Goal: Check status: Check status

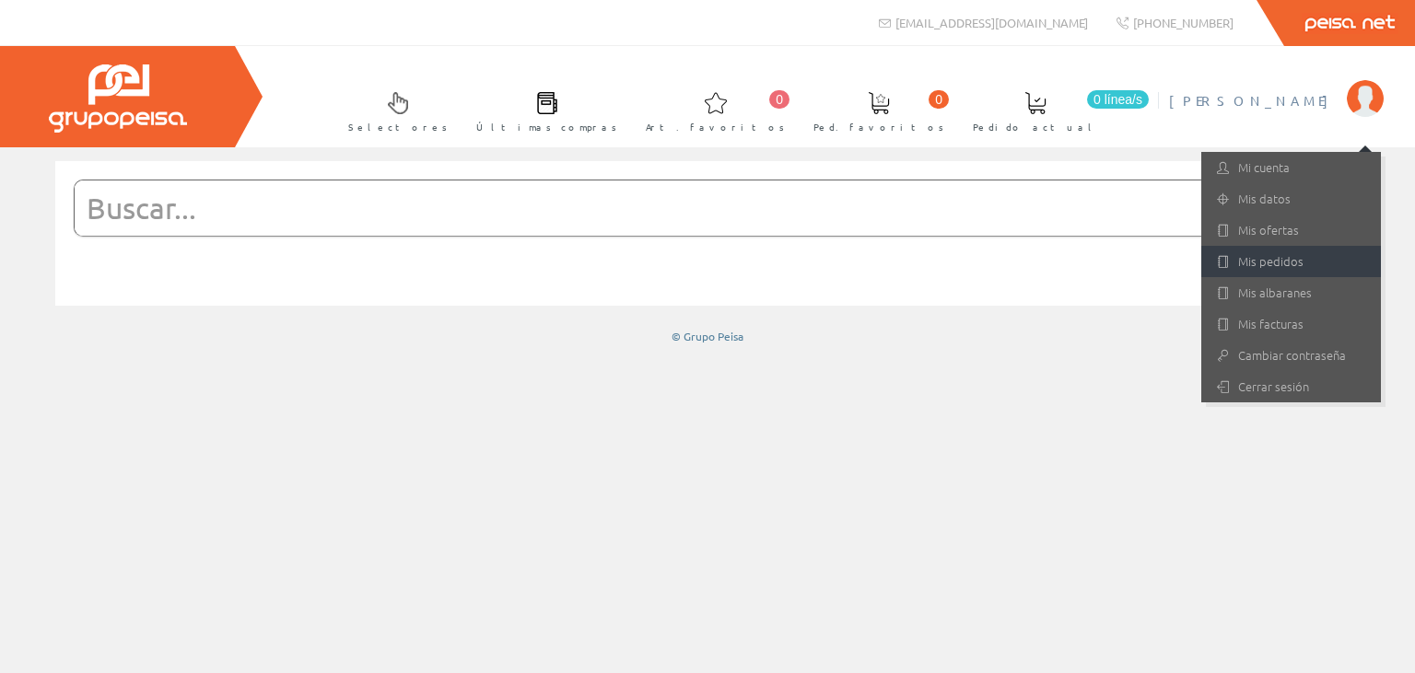
click at [1277, 269] on link "Mis pedidos" at bounding box center [1291, 261] width 180 height 31
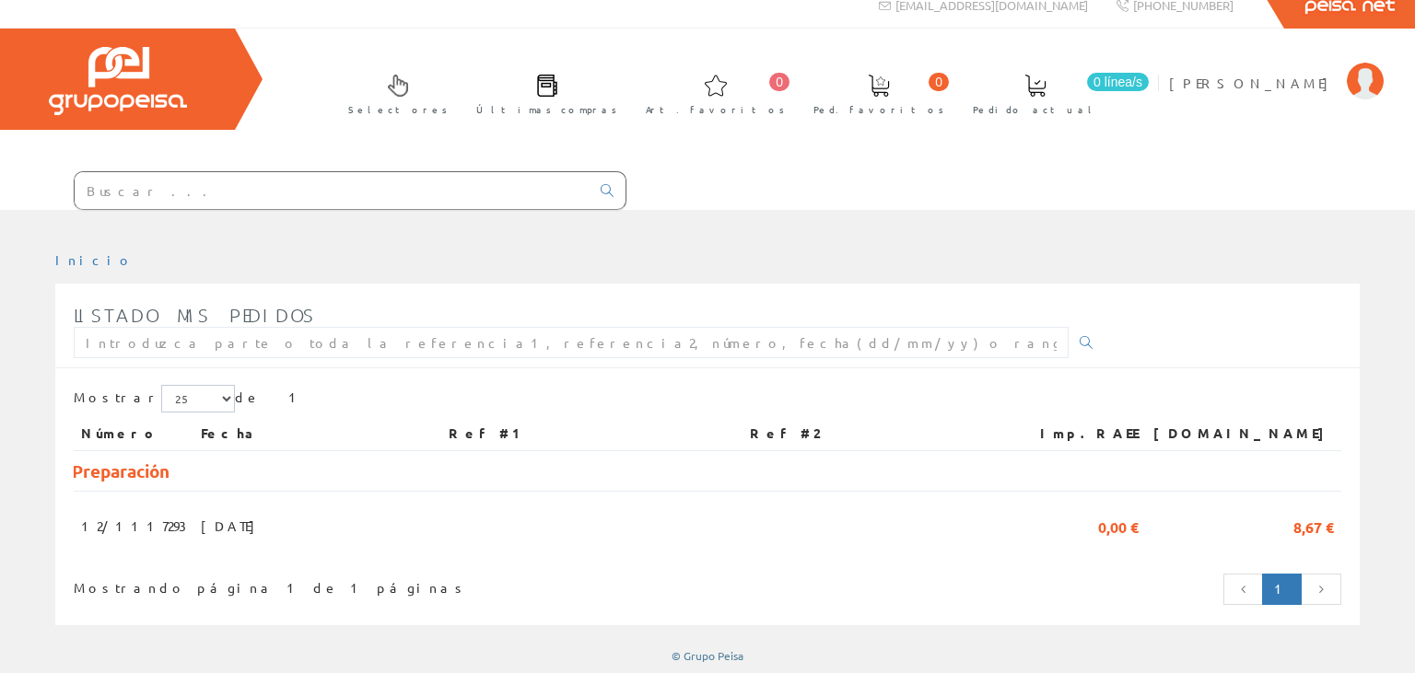
scroll to position [18, 0]
click at [1210, 79] on span "[PERSON_NAME]" at bounding box center [1253, 82] width 169 height 18
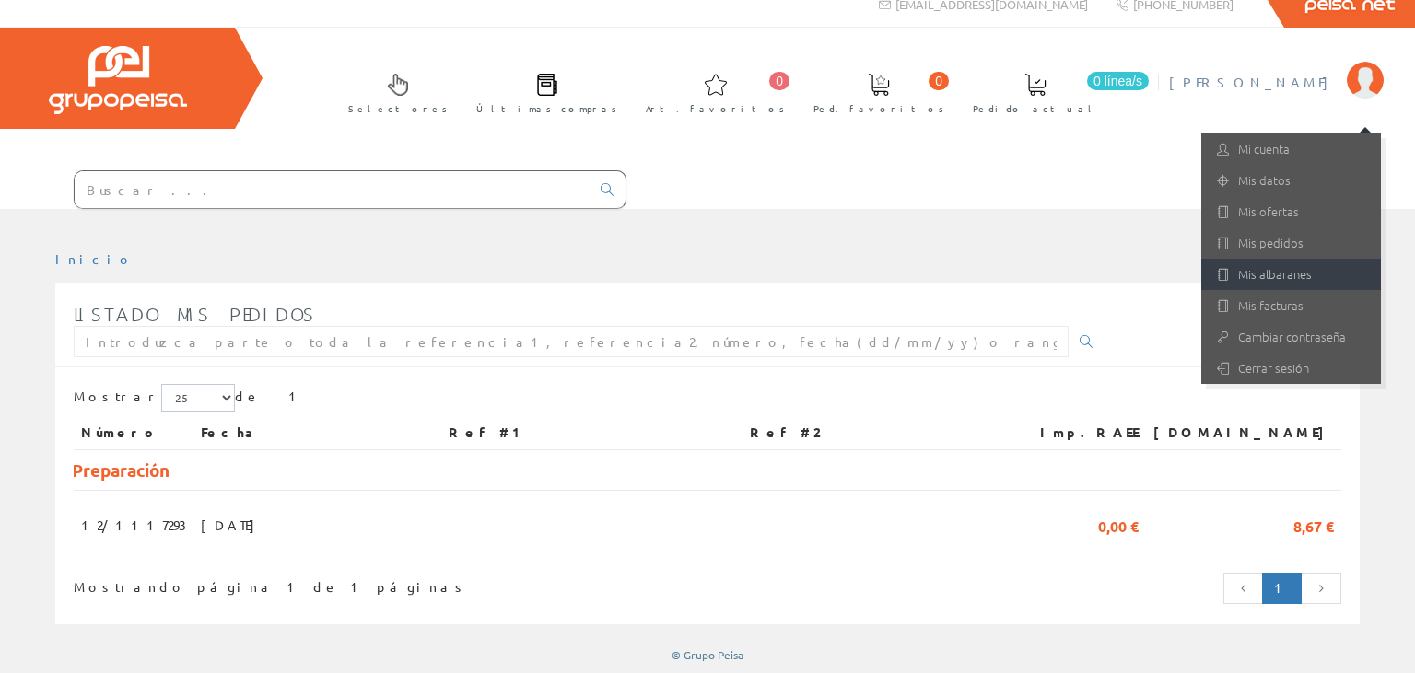
click at [1251, 271] on link "Mis albaranes" at bounding box center [1291, 274] width 180 height 31
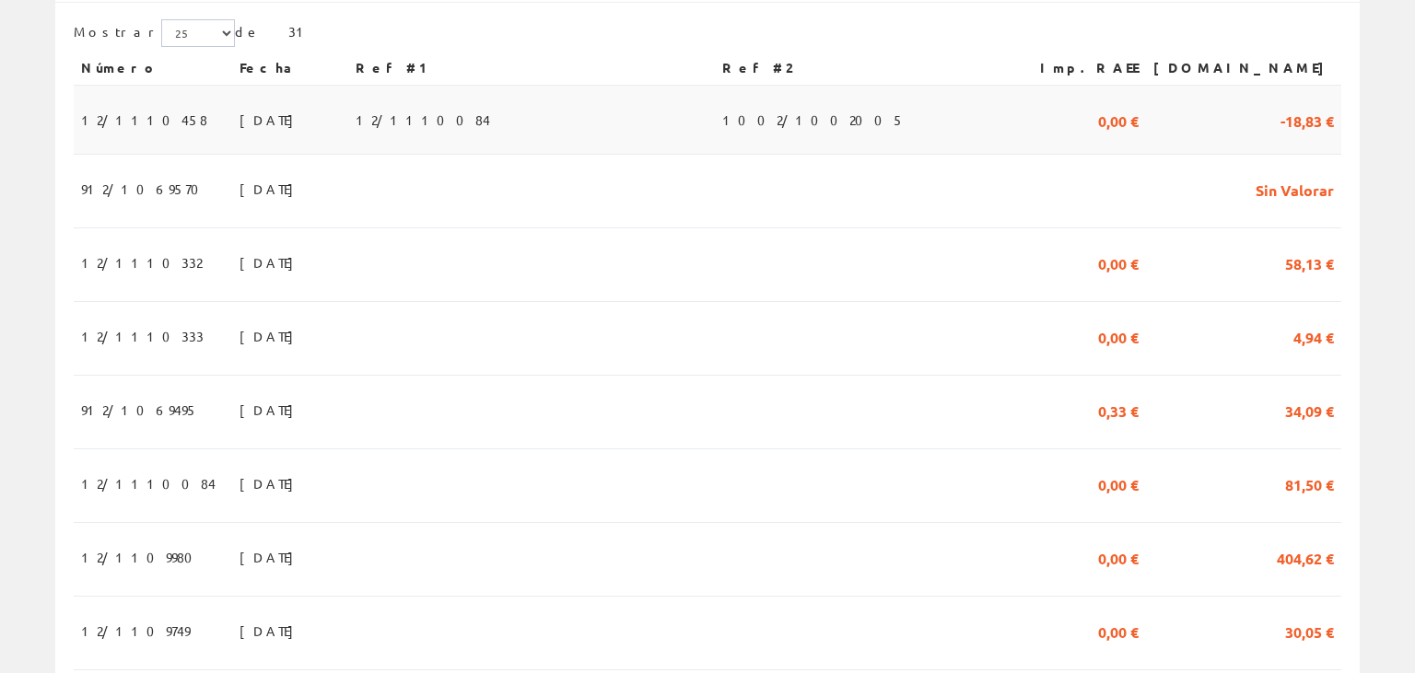
scroll to position [389, 0]
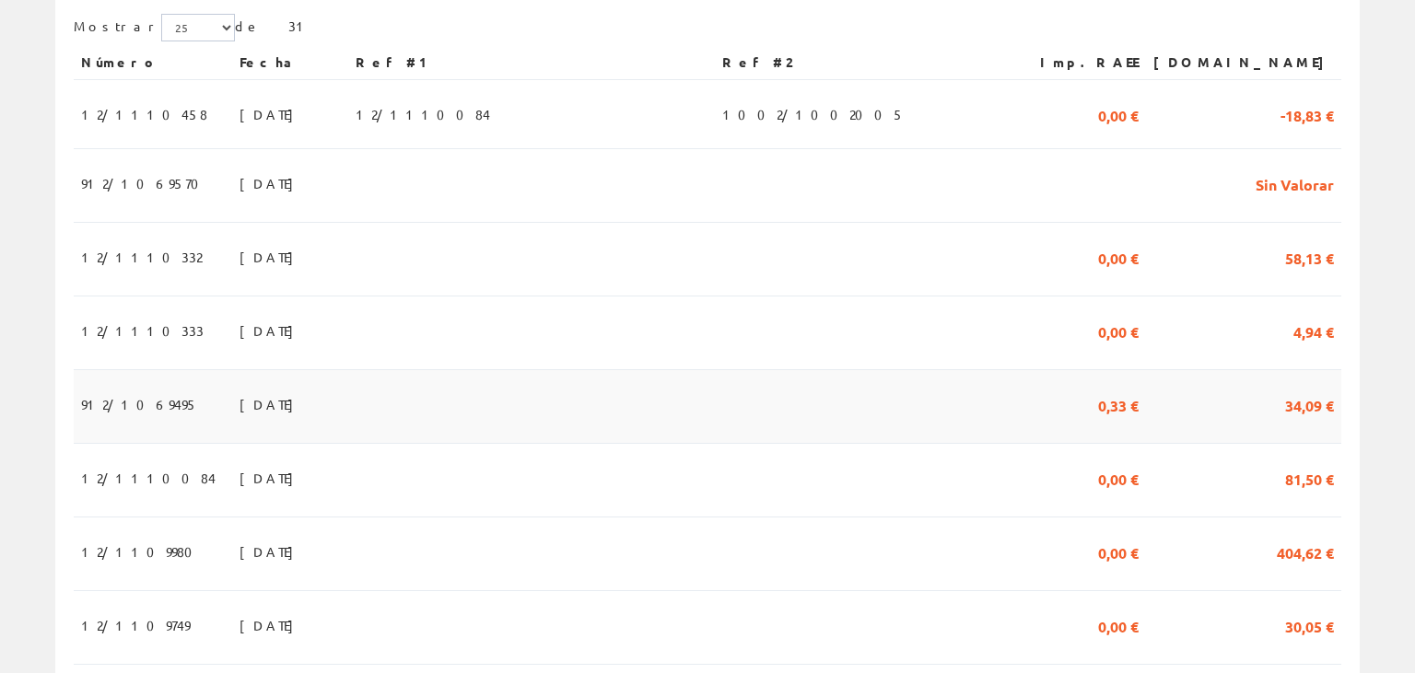
click at [239, 411] on span "24/09/2025" at bounding box center [271, 404] width 64 height 31
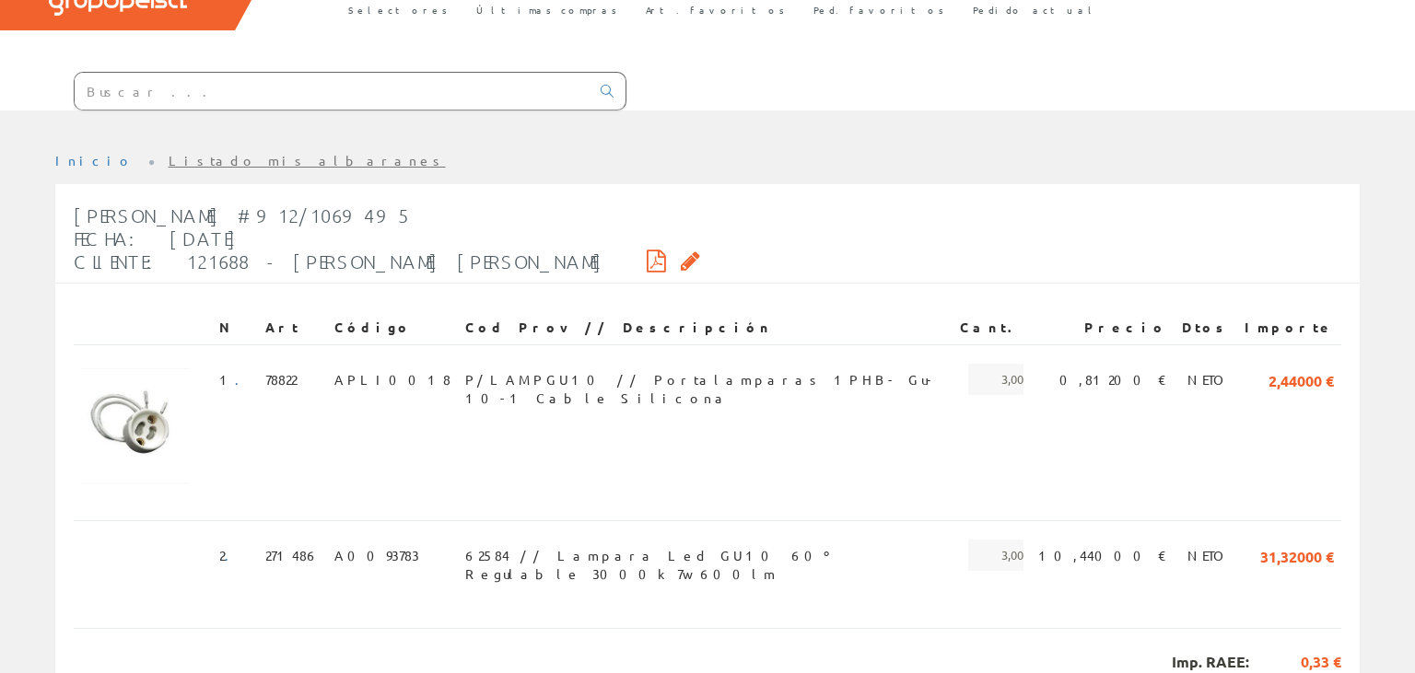
scroll to position [208, 0]
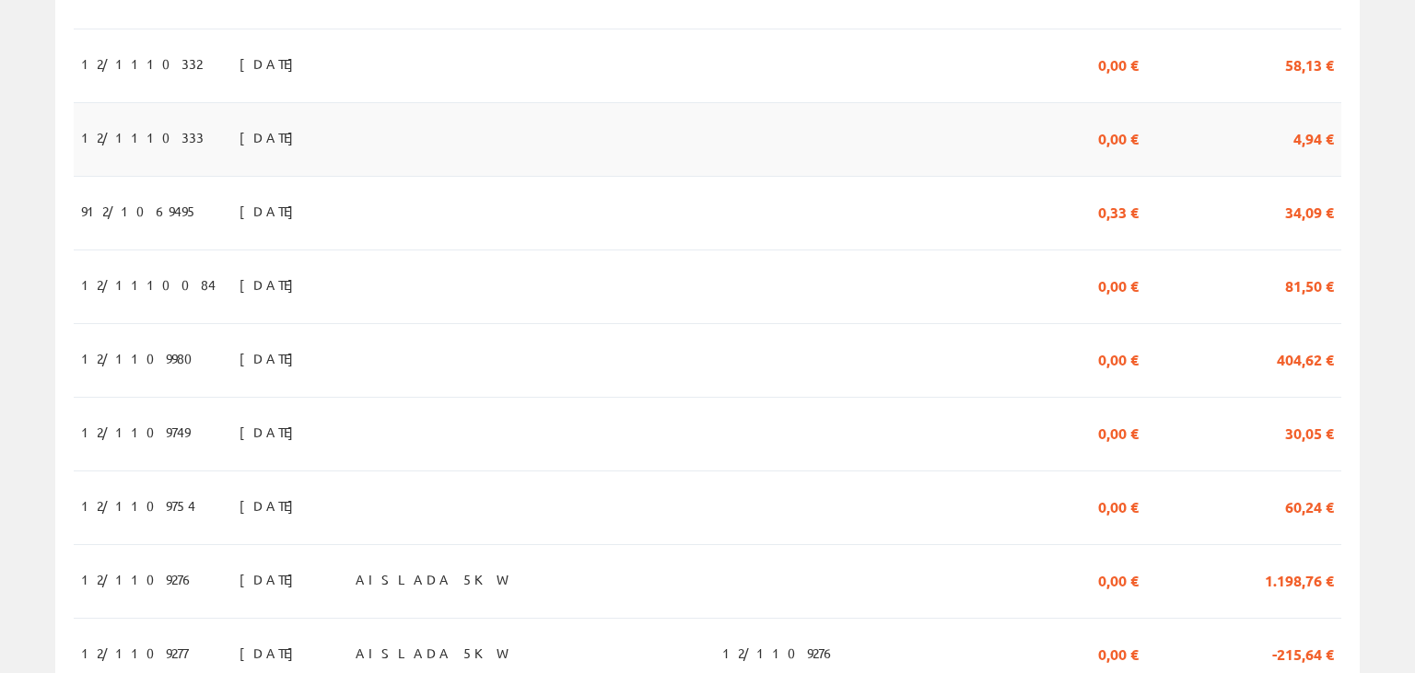
scroll to position [583, 0]
click at [239, 505] on span "09/09/2025" at bounding box center [271, 504] width 64 height 31
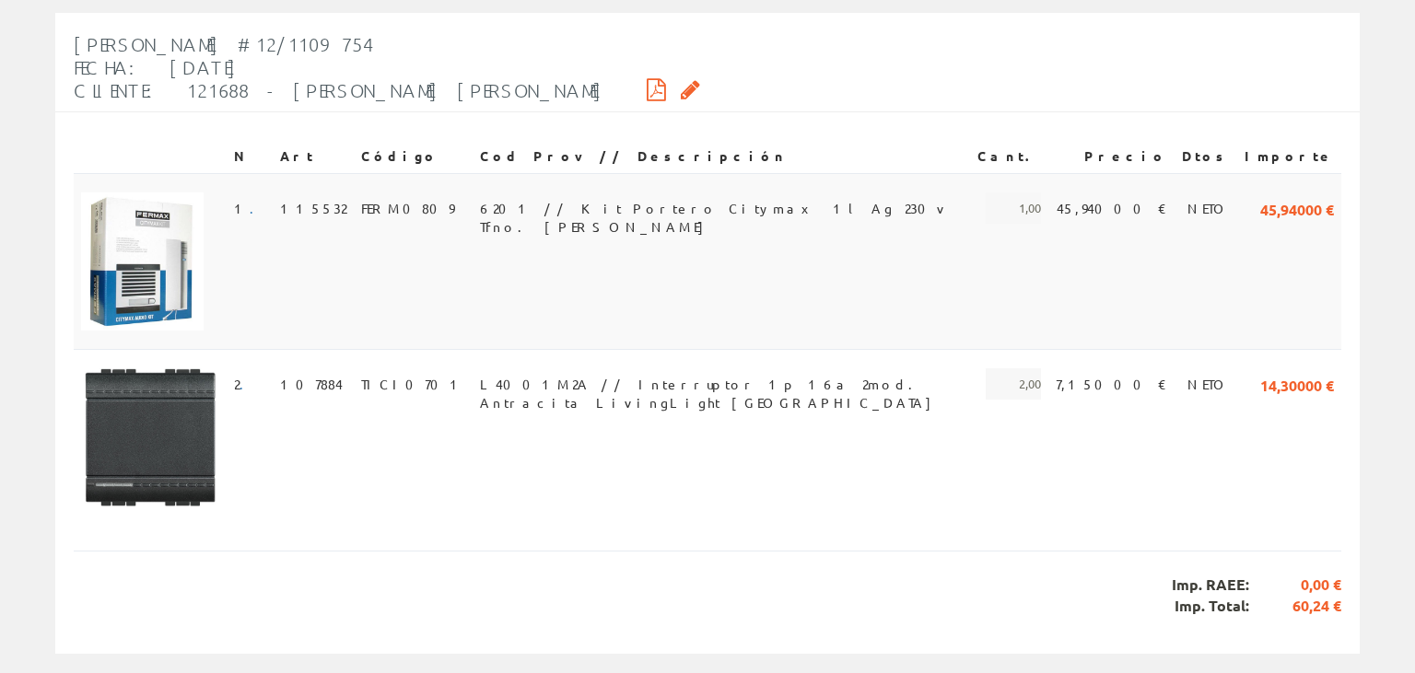
scroll to position [291, 0]
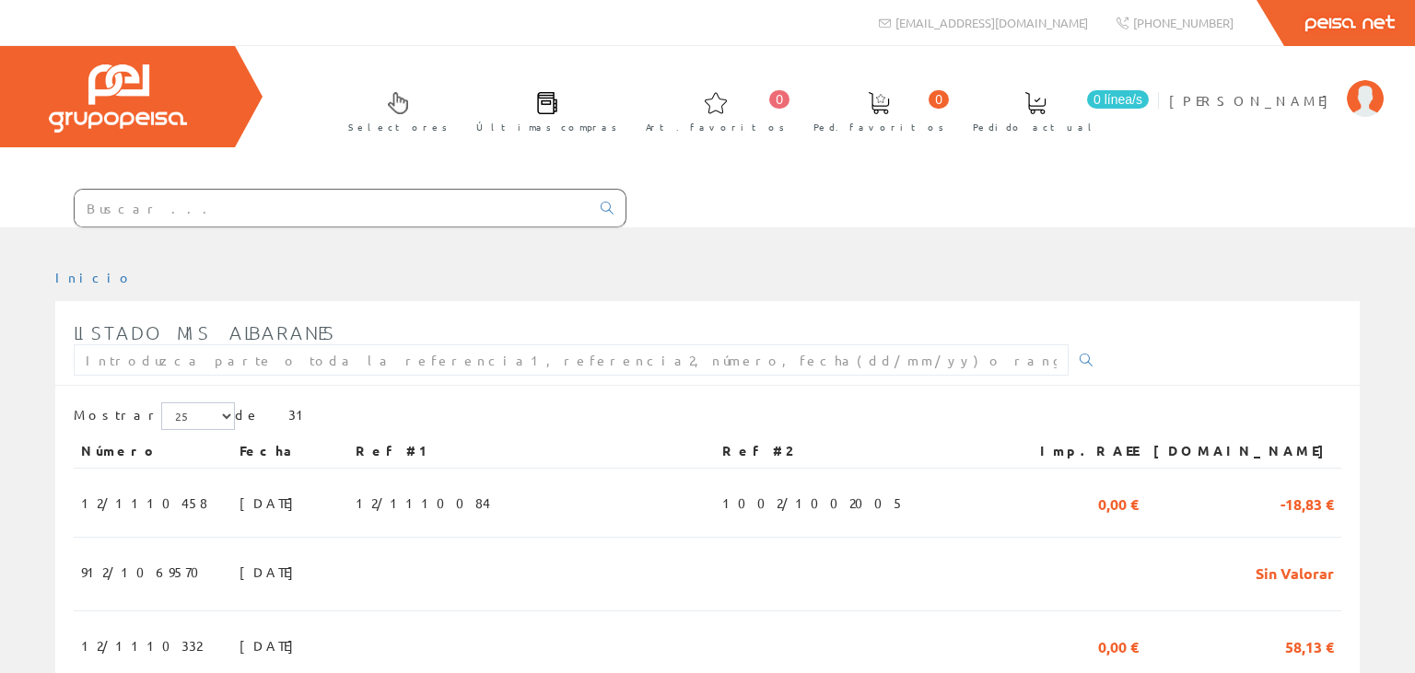
scroll to position [583, 0]
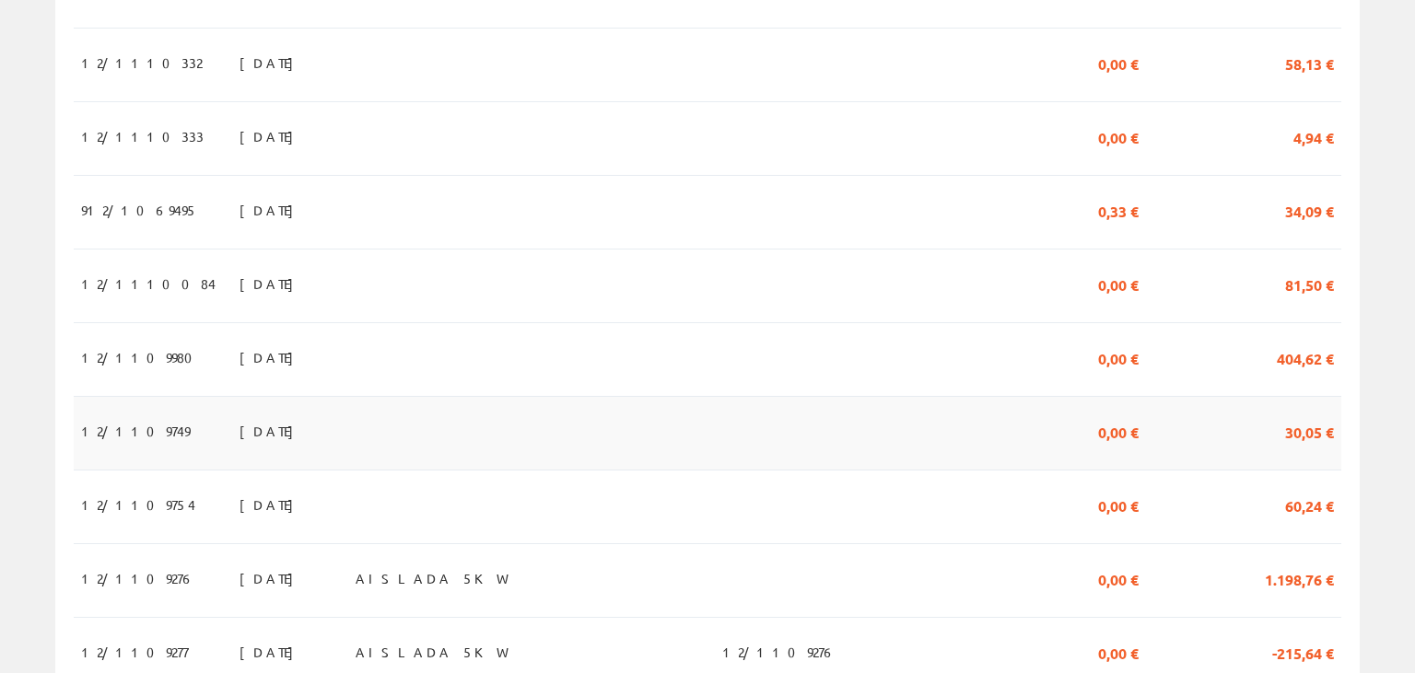
click at [274, 452] on td "09/09/2025" at bounding box center [290, 434] width 116 height 74
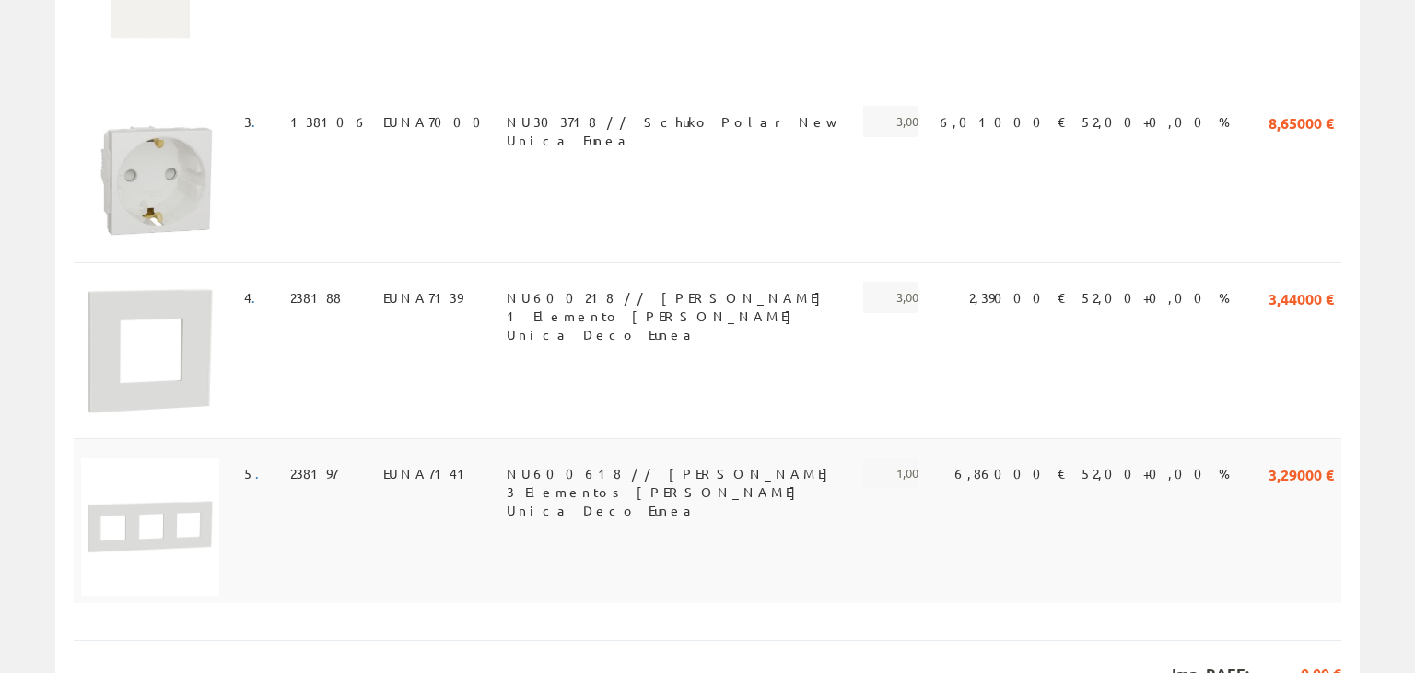
scroll to position [842, 0]
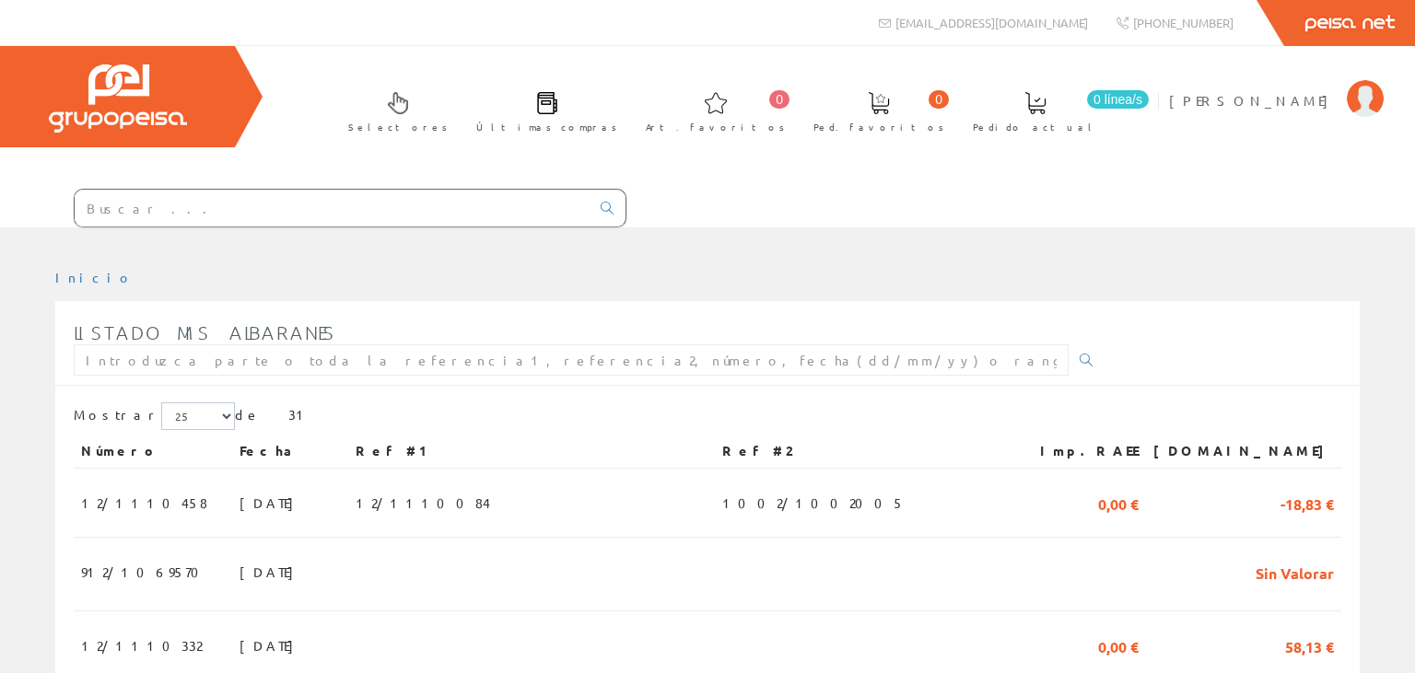
scroll to position [583, 0]
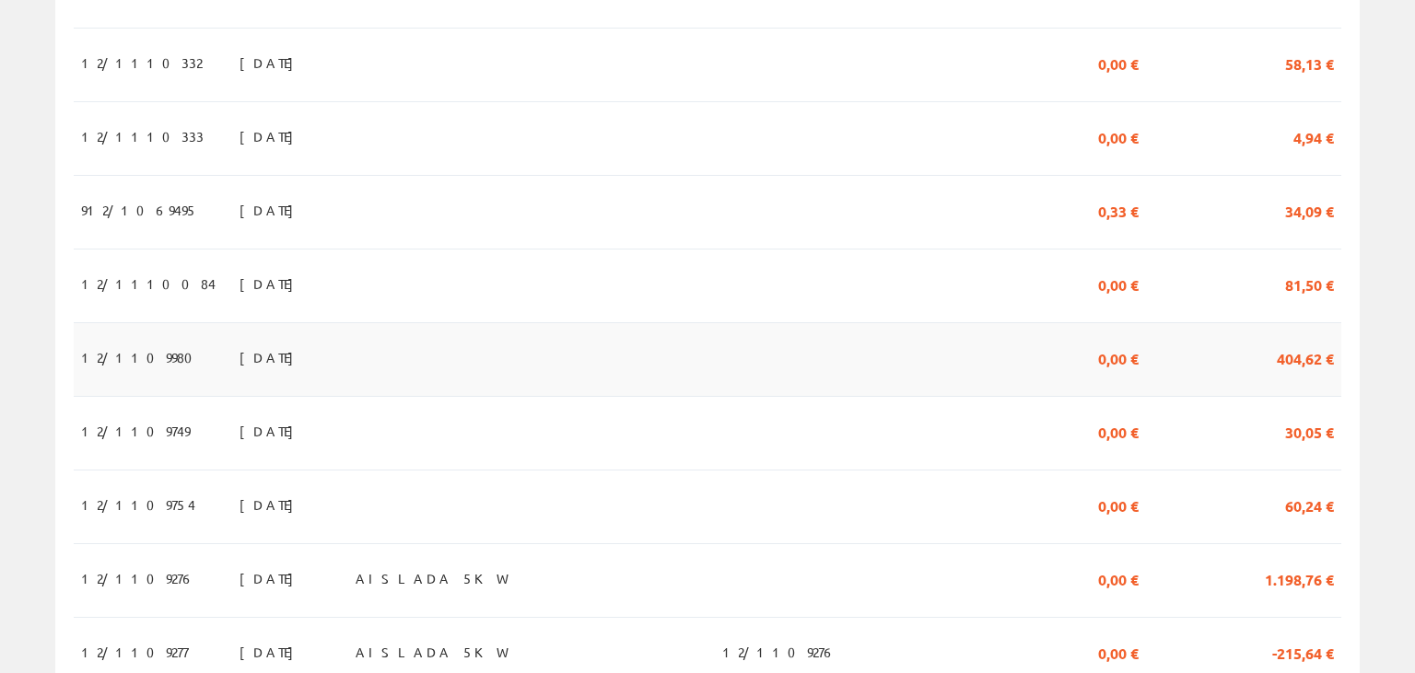
click at [444, 350] on td at bounding box center [531, 360] width 367 height 74
click at [348, 357] on td "16/09/2025" at bounding box center [290, 360] width 116 height 74
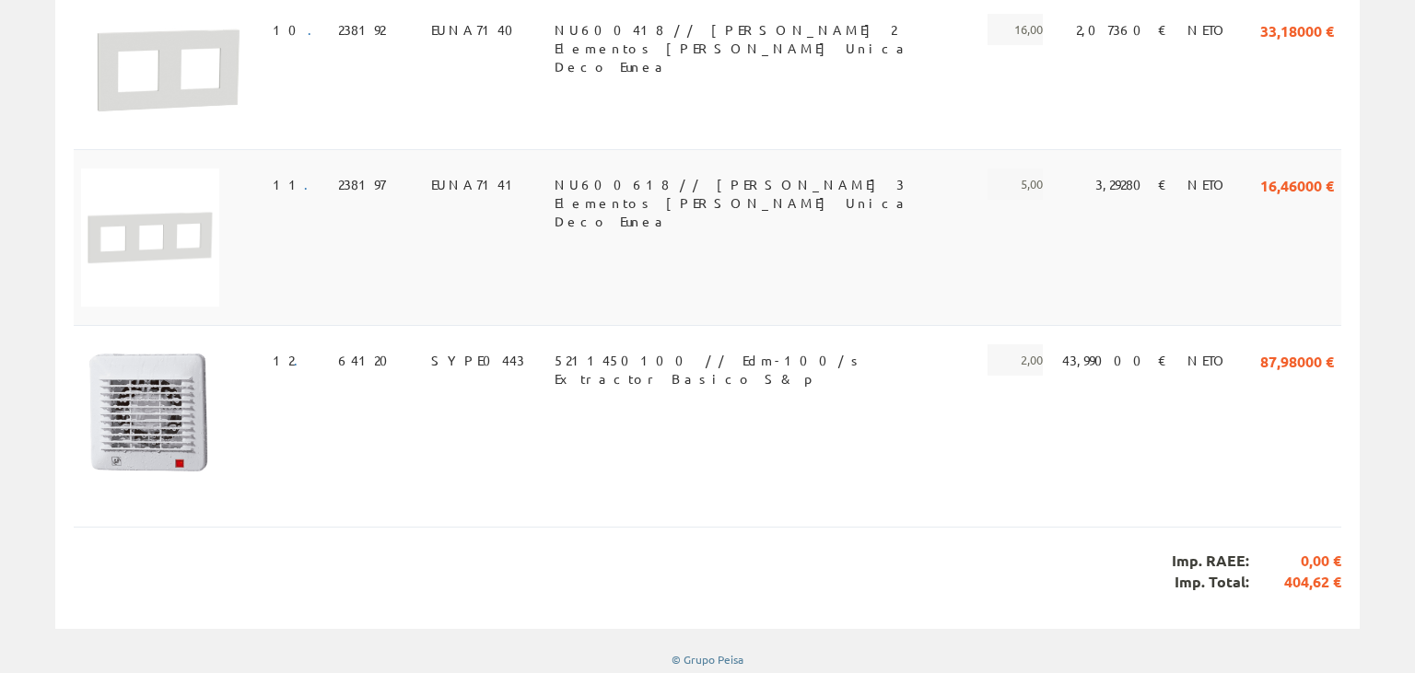
scroll to position [2001, 0]
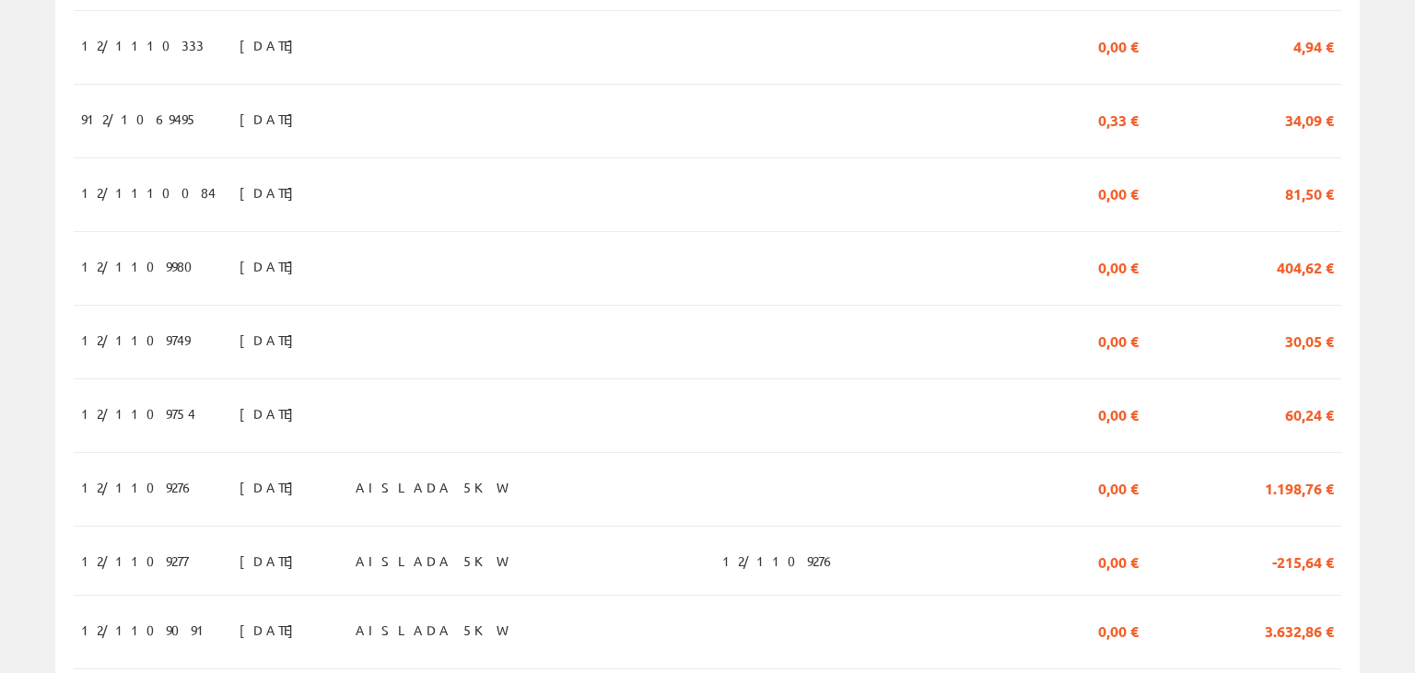
scroll to position [681, 0]
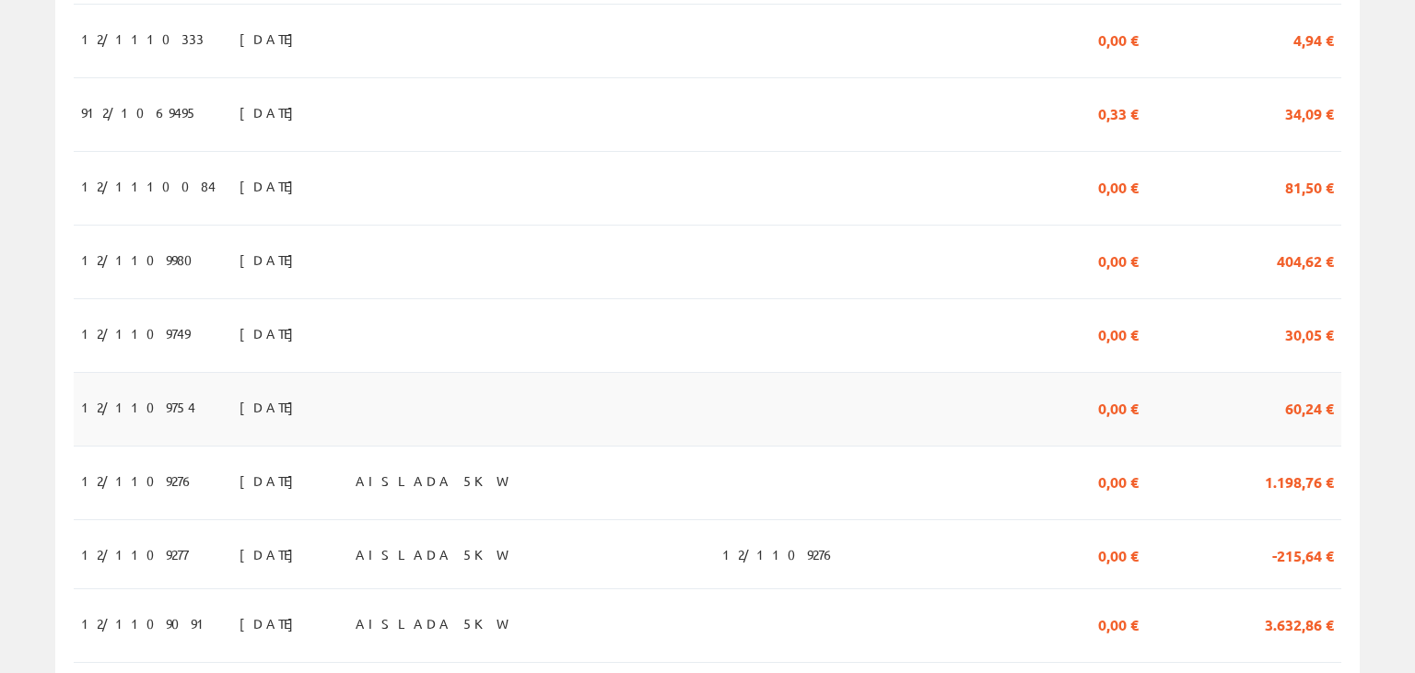
click at [239, 414] on span "09/09/2025" at bounding box center [271, 406] width 64 height 31
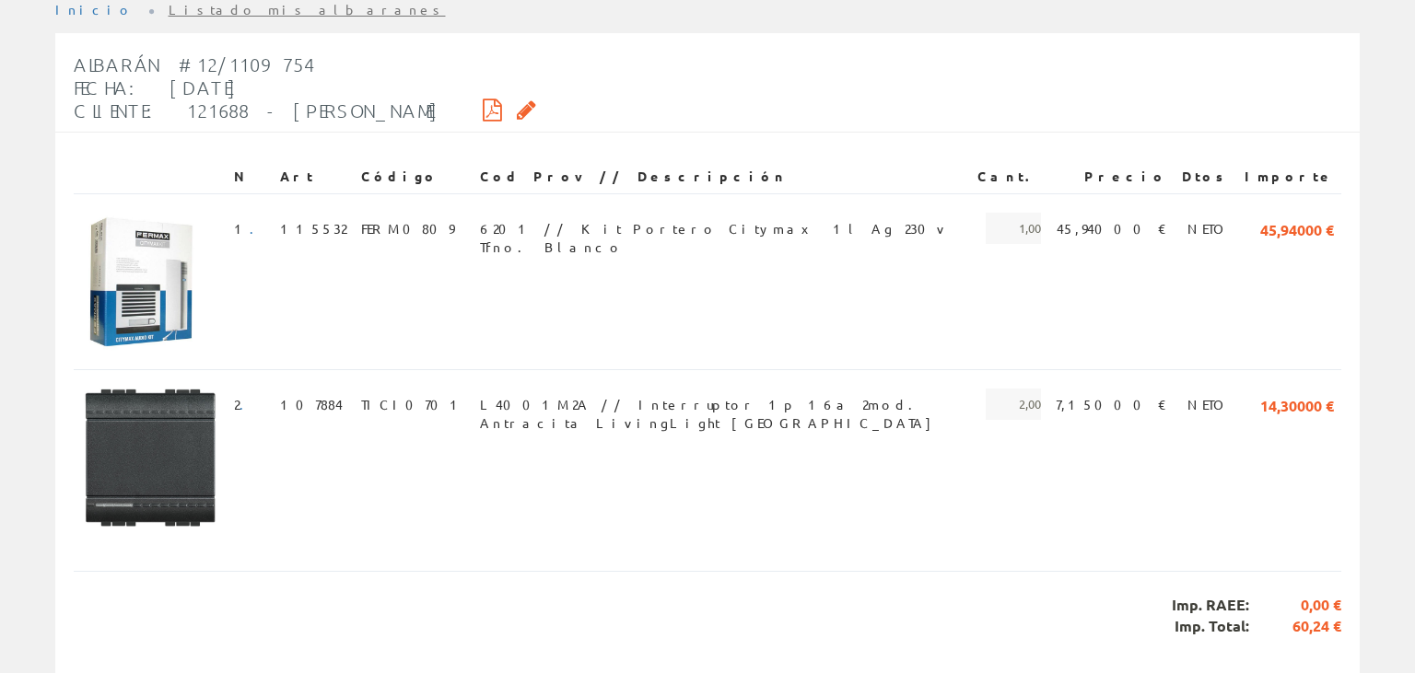
scroll to position [291, 0]
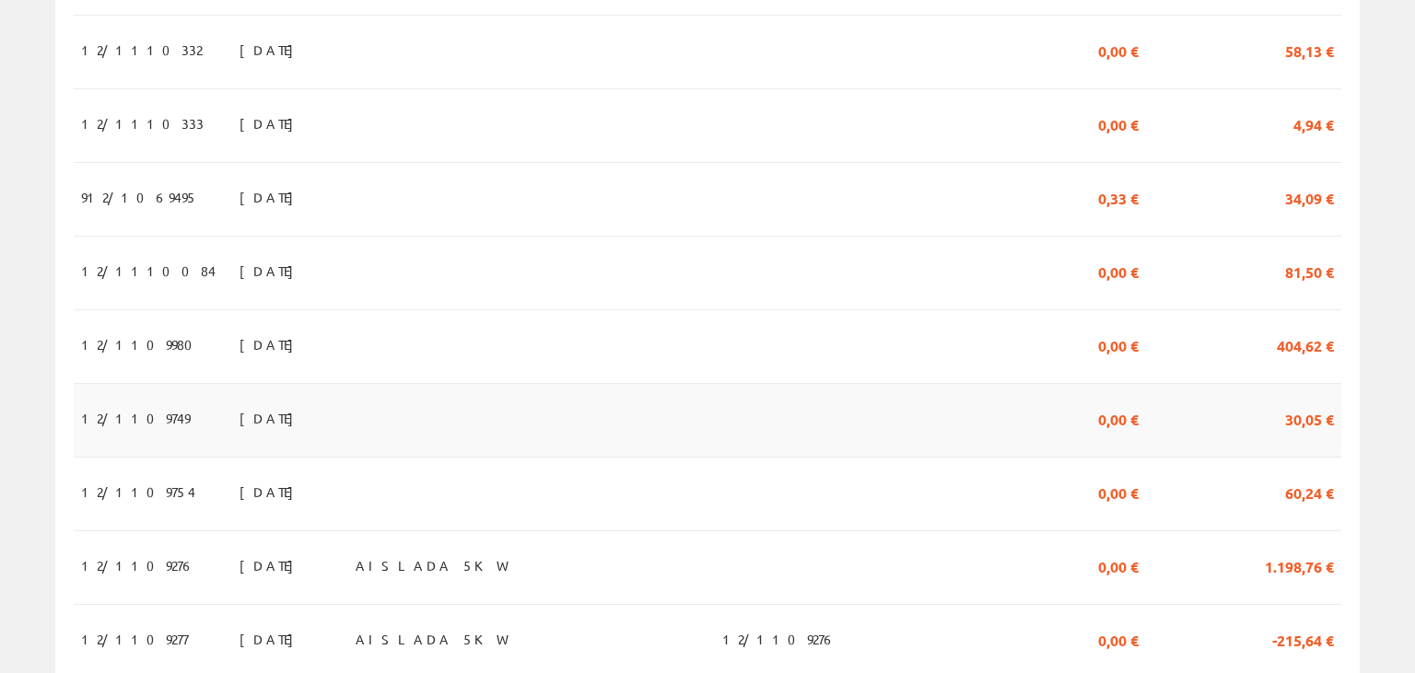
scroll to position [583, 0]
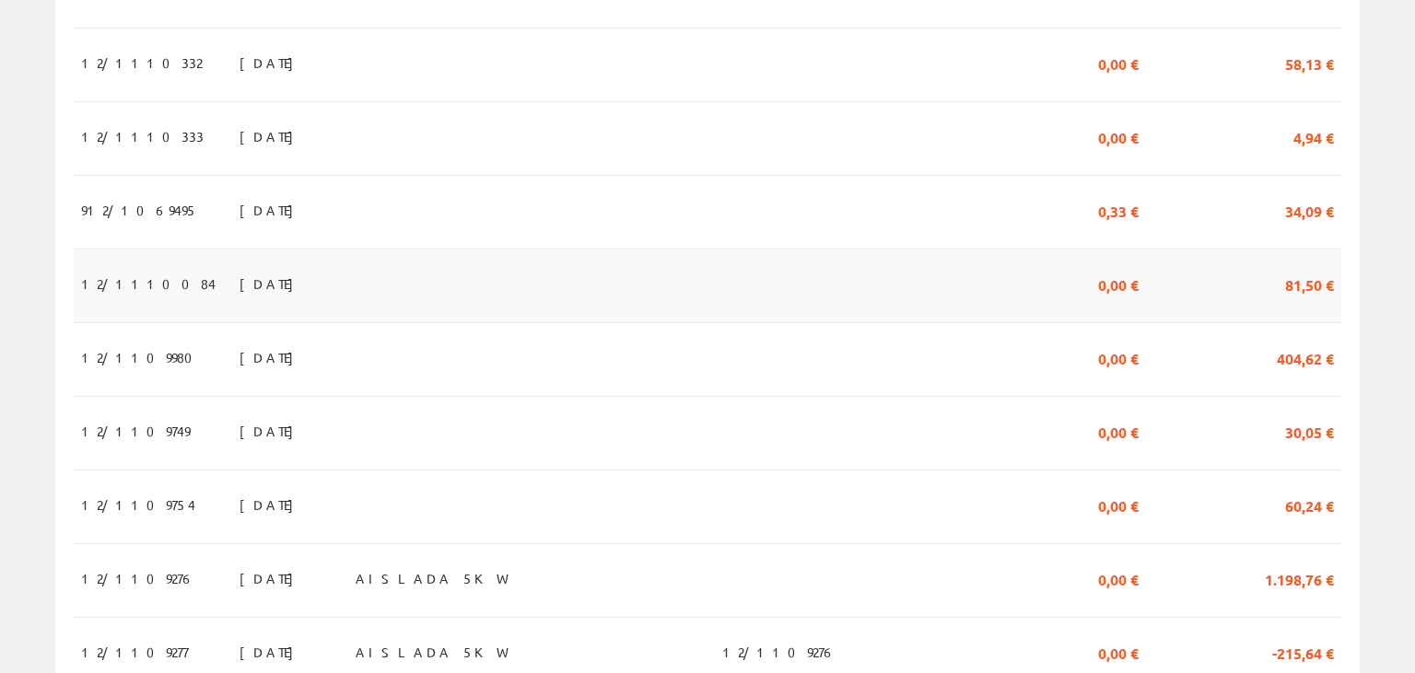
click at [234, 300] on td "[DATE]" at bounding box center [290, 287] width 116 height 74
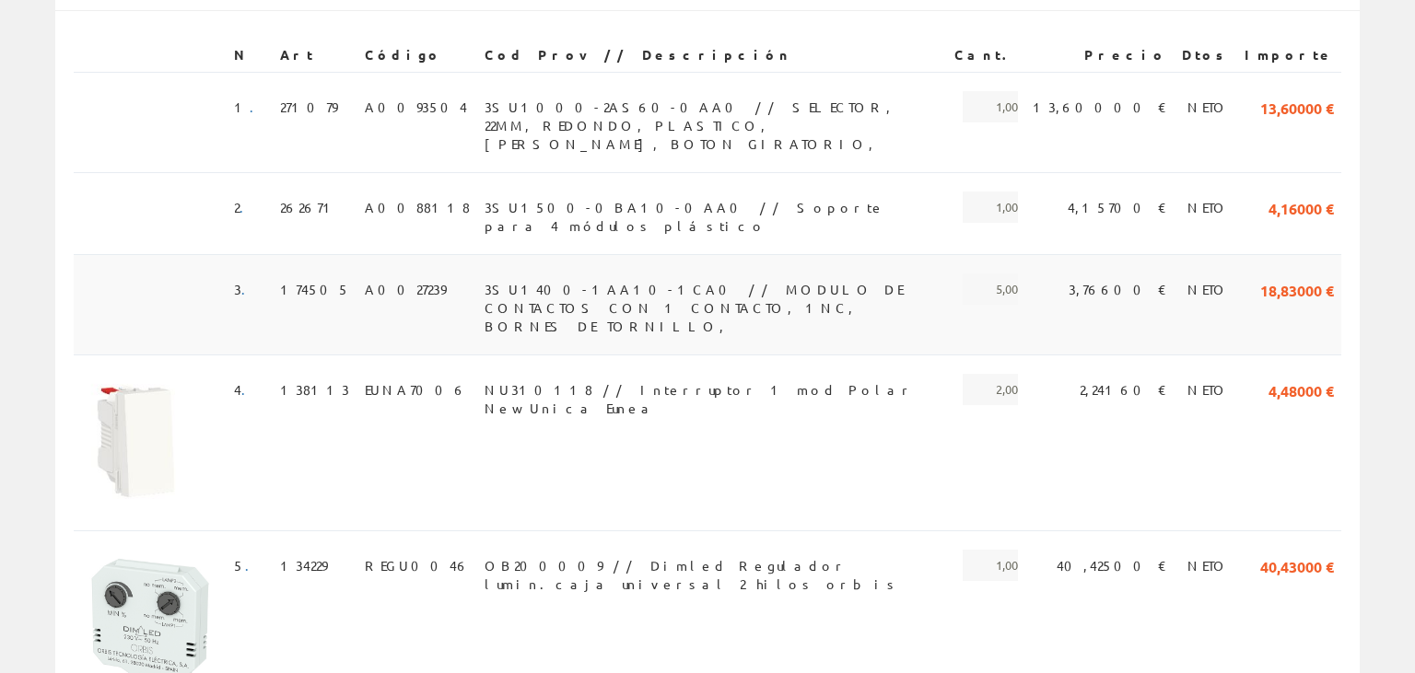
scroll to position [486, 0]
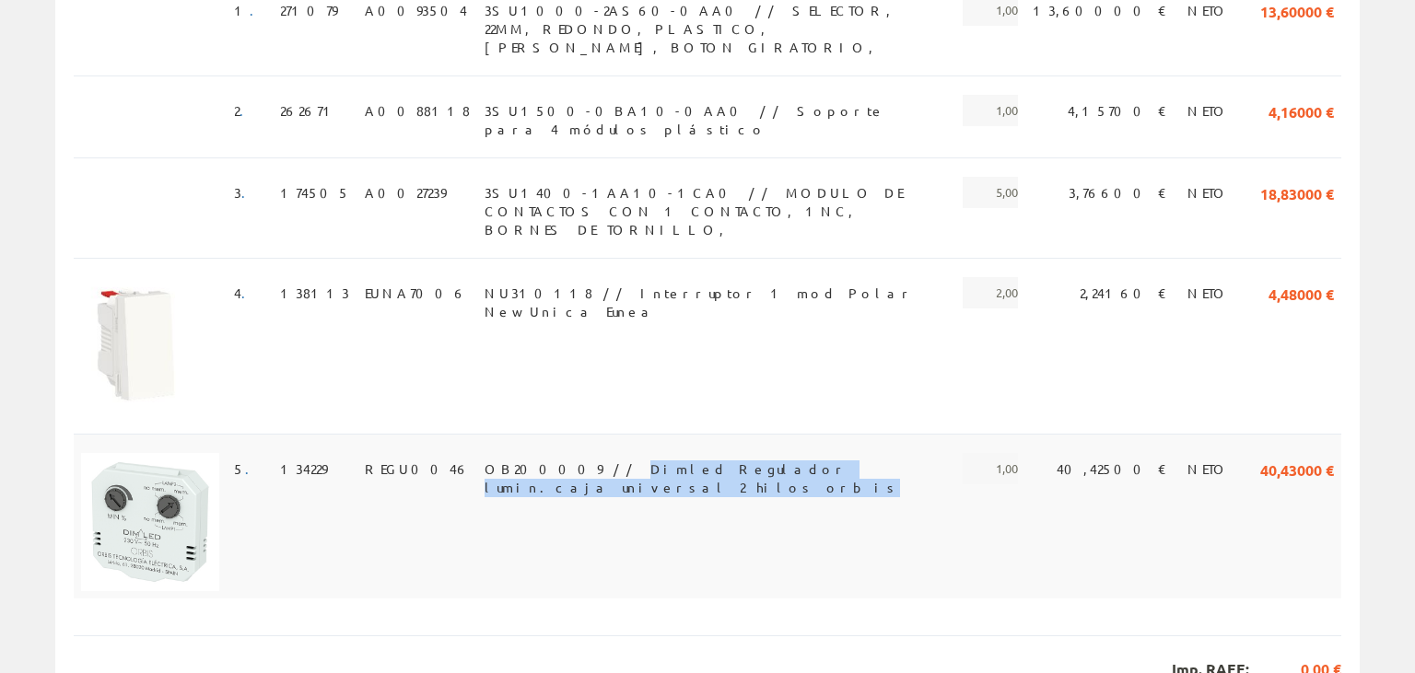
drag, startPoint x: 502, startPoint y: 387, endPoint x: 809, endPoint y: 395, distance: 306.8
click at [809, 434] on td "OB200009 // Dimled Regulador lumin.caja universal 2 hilos orbis" at bounding box center [712, 516] width 470 height 165
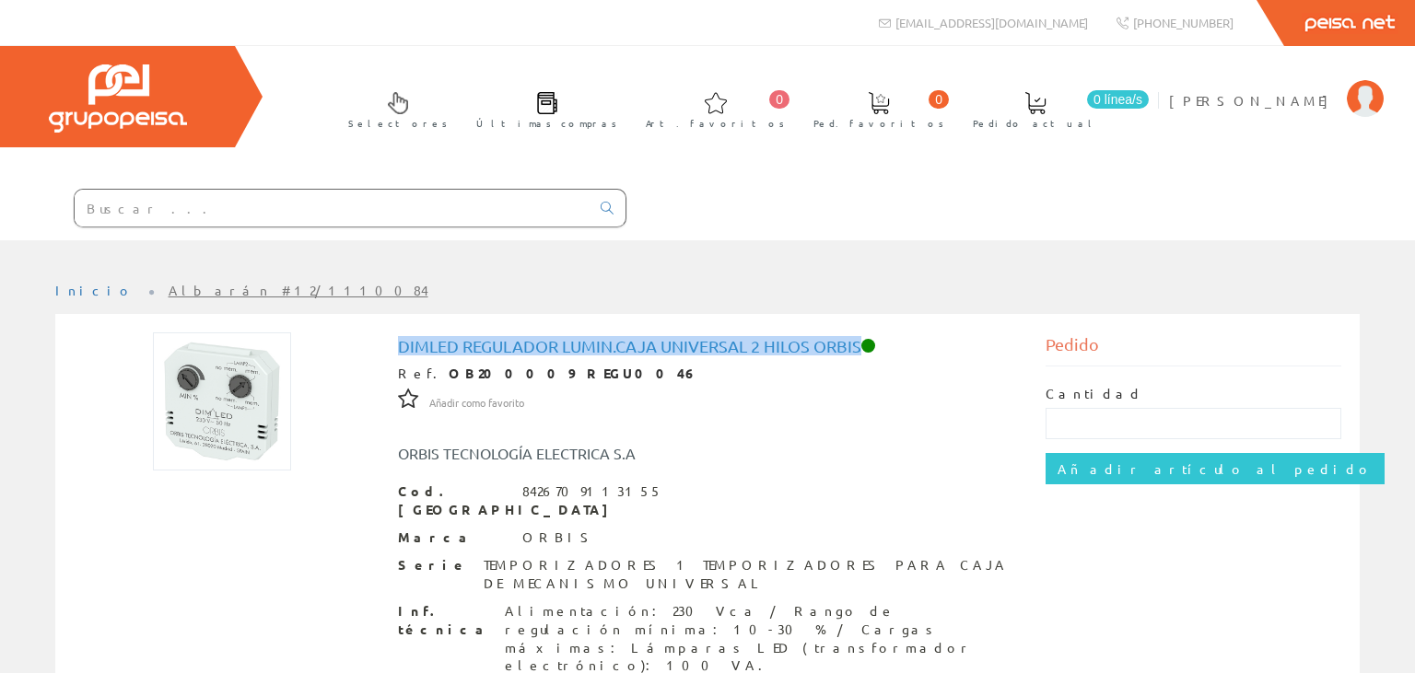
drag, startPoint x: 389, startPoint y: 344, endPoint x: 864, endPoint y: 349, distance: 475.3
copy h1 "Dimled Regulador lumin.caja universal 2 hilos orbis"
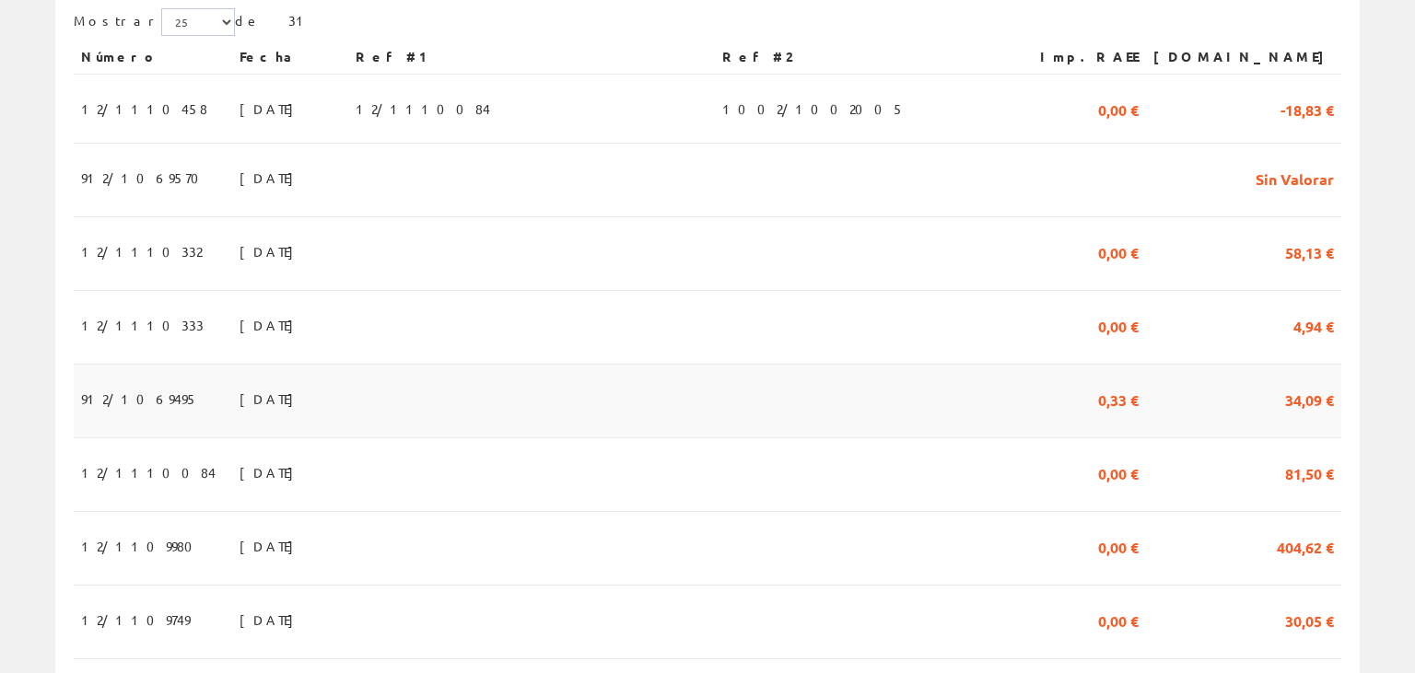
scroll to position [389, 0]
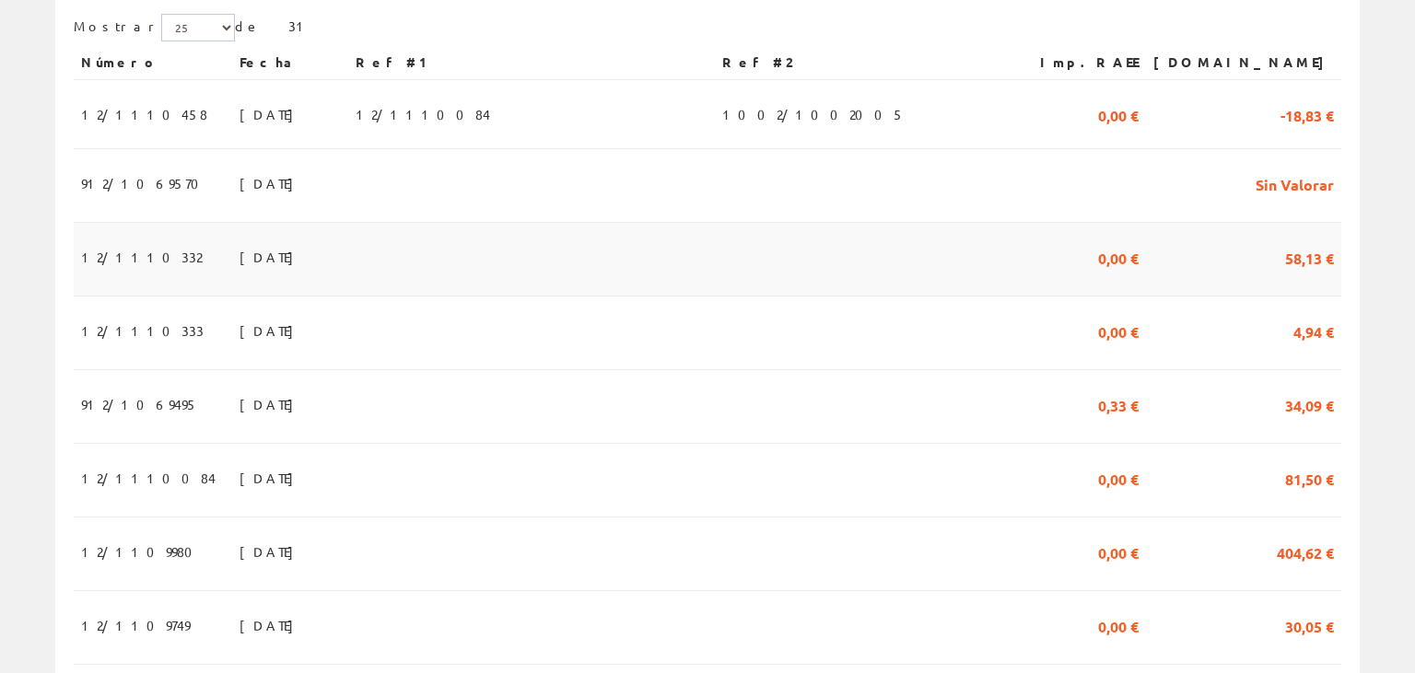
click at [701, 249] on td at bounding box center [531, 260] width 367 height 74
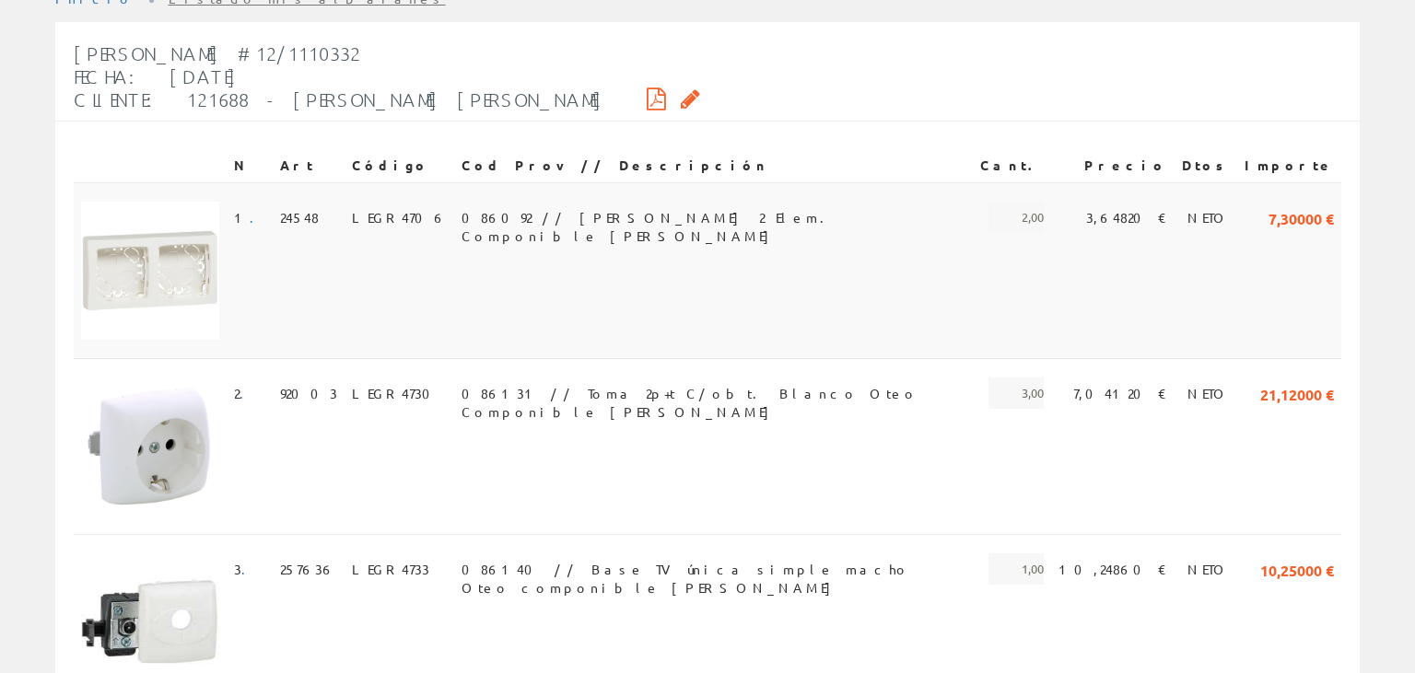
scroll to position [277, 0]
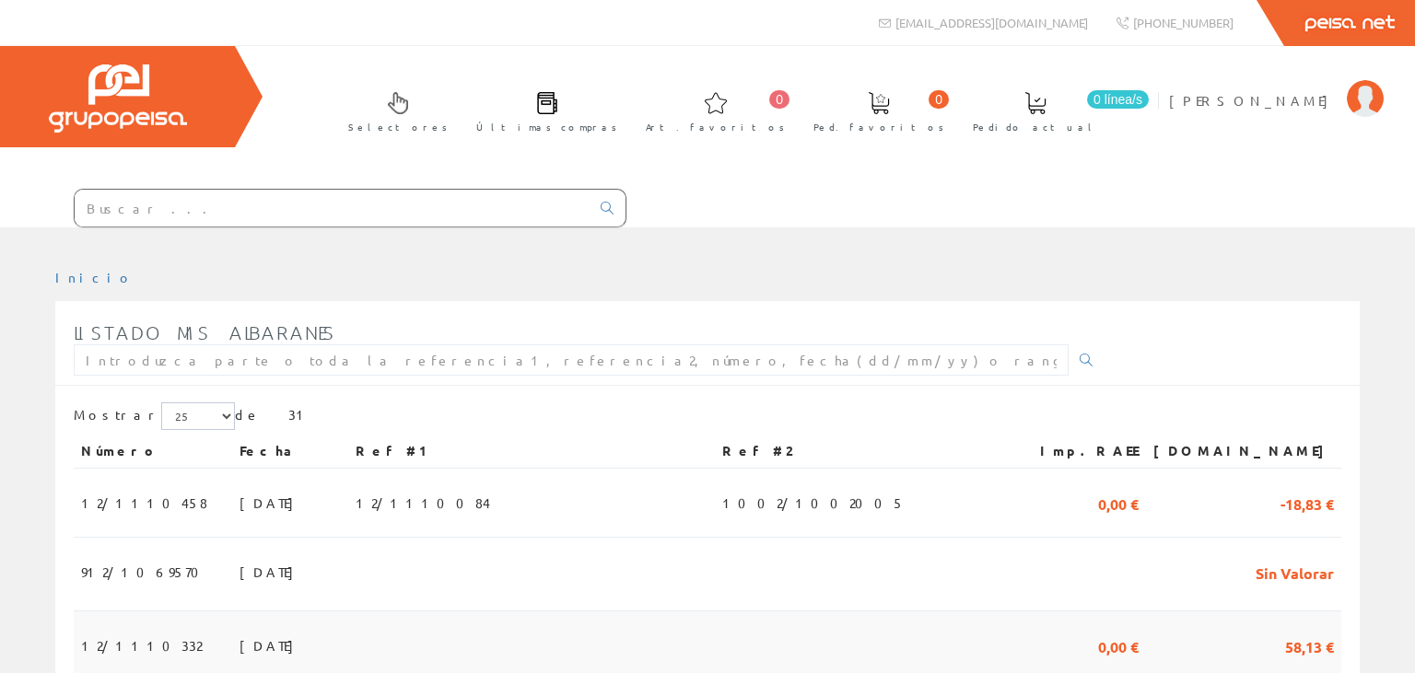
scroll to position [389, 0]
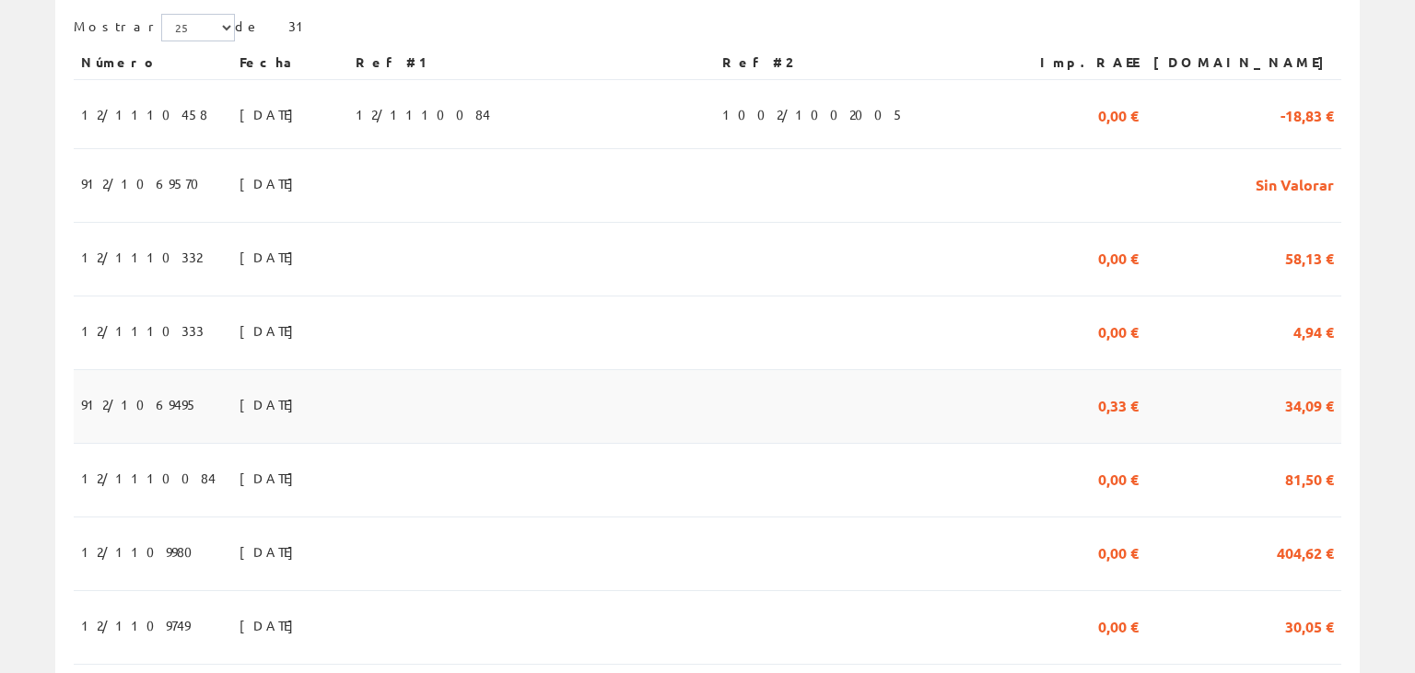
click at [415, 387] on td at bounding box center [531, 407] width 367 height 74
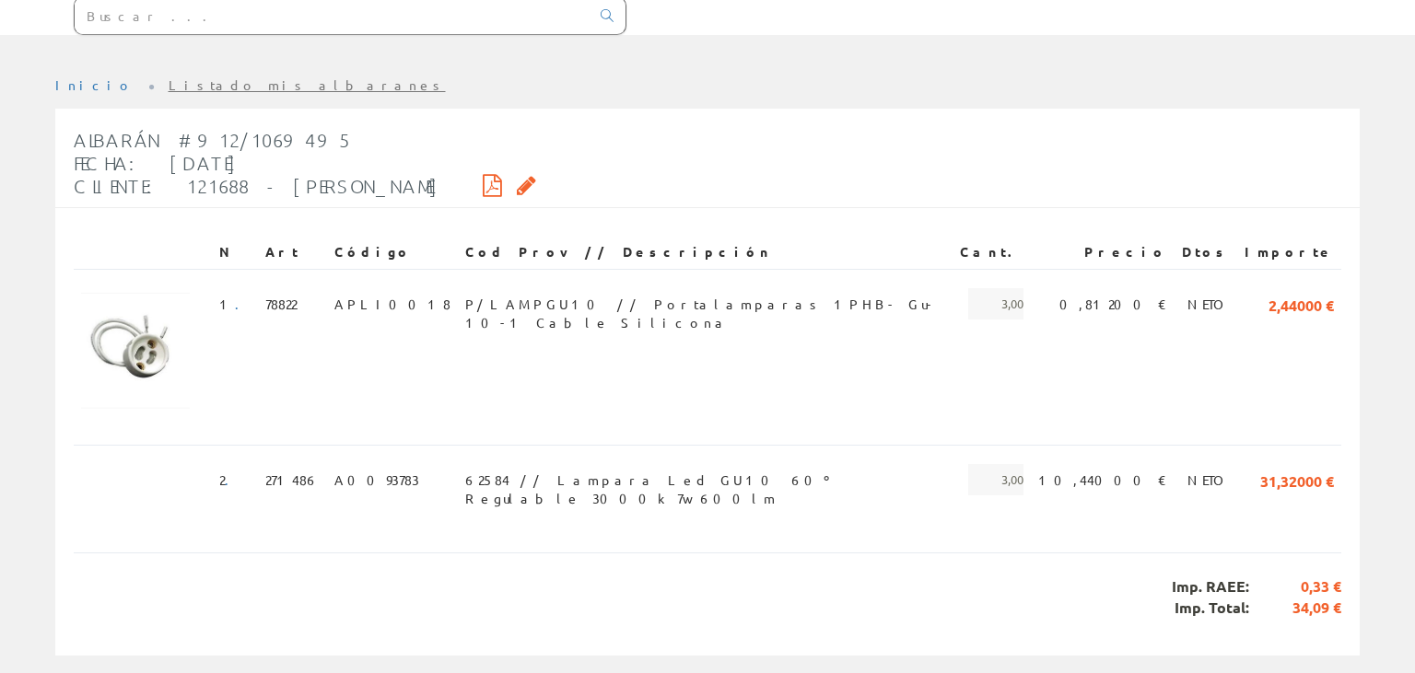
scroll to position [194, 0]
click at [548, 295] on span "P/LAMPGU10 // Portalamparas 1PHB- Gu-10-1 Cable Silicona" at bounding box center [705, 301] width 480 height 31
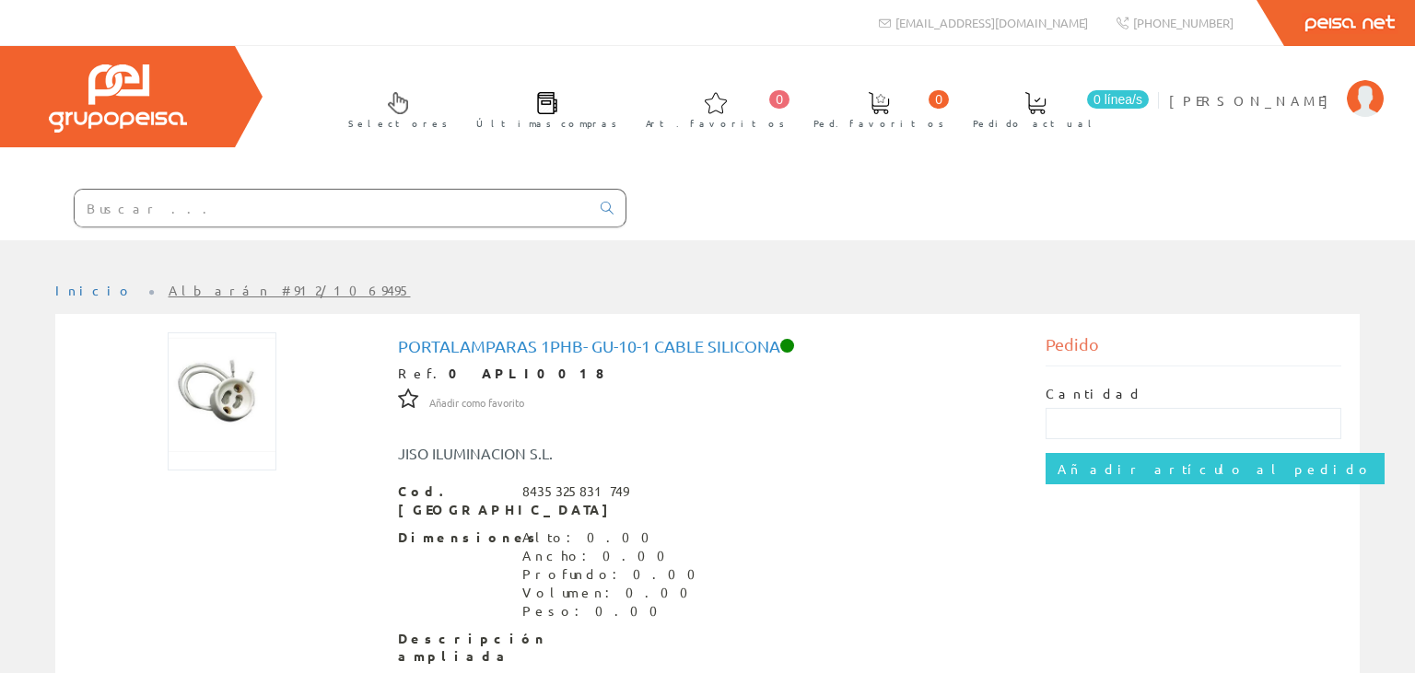
scroll to position [97, 0]
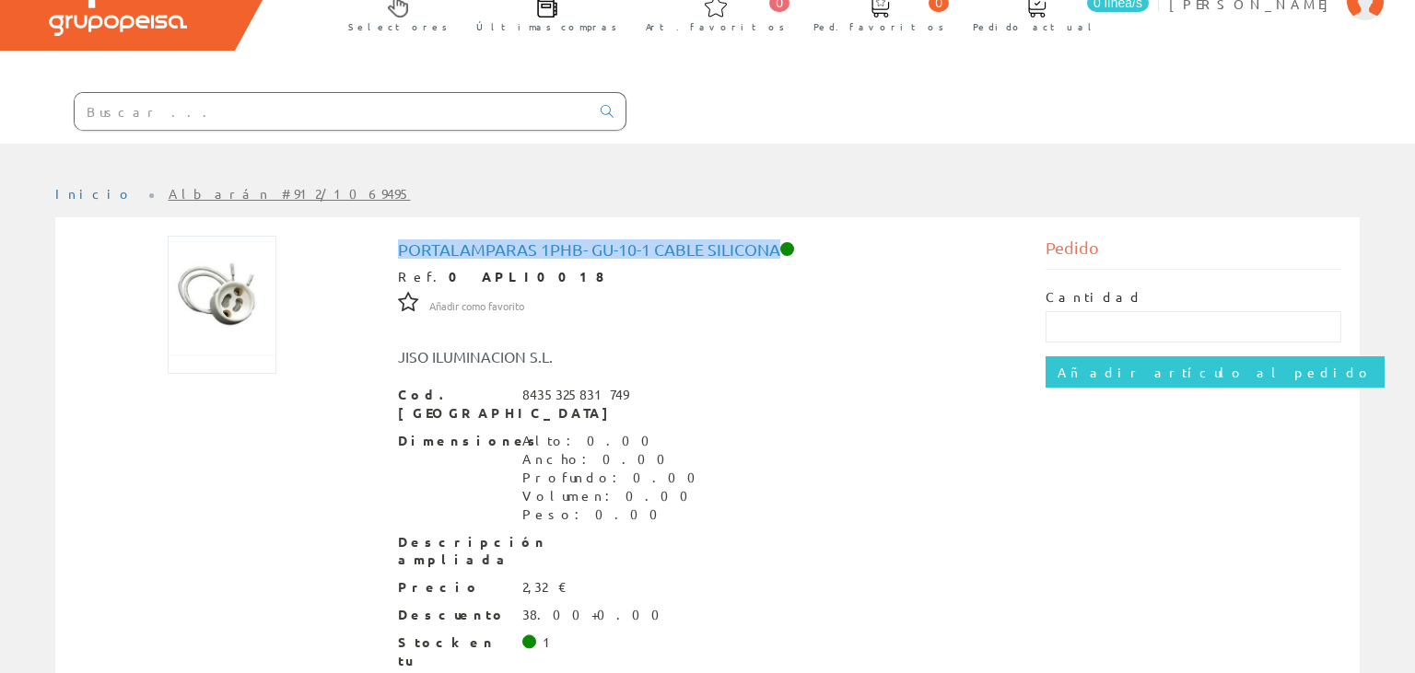
drag, startPoint x: 391, startPoint y: 246, endPoint x: 780, endPoint y: 247, distance: 389.6
click at [780, 247] on div "Portalamparas 1PHB- Gu-10-1 Cable Silicona Ref. 0 APLI0018 Añadir como favorito…" at bounding box center [708, 499] width 648 height 527
copy h1 "Portalamparas 1PHB- Gu-10-1 Cable Silicona"
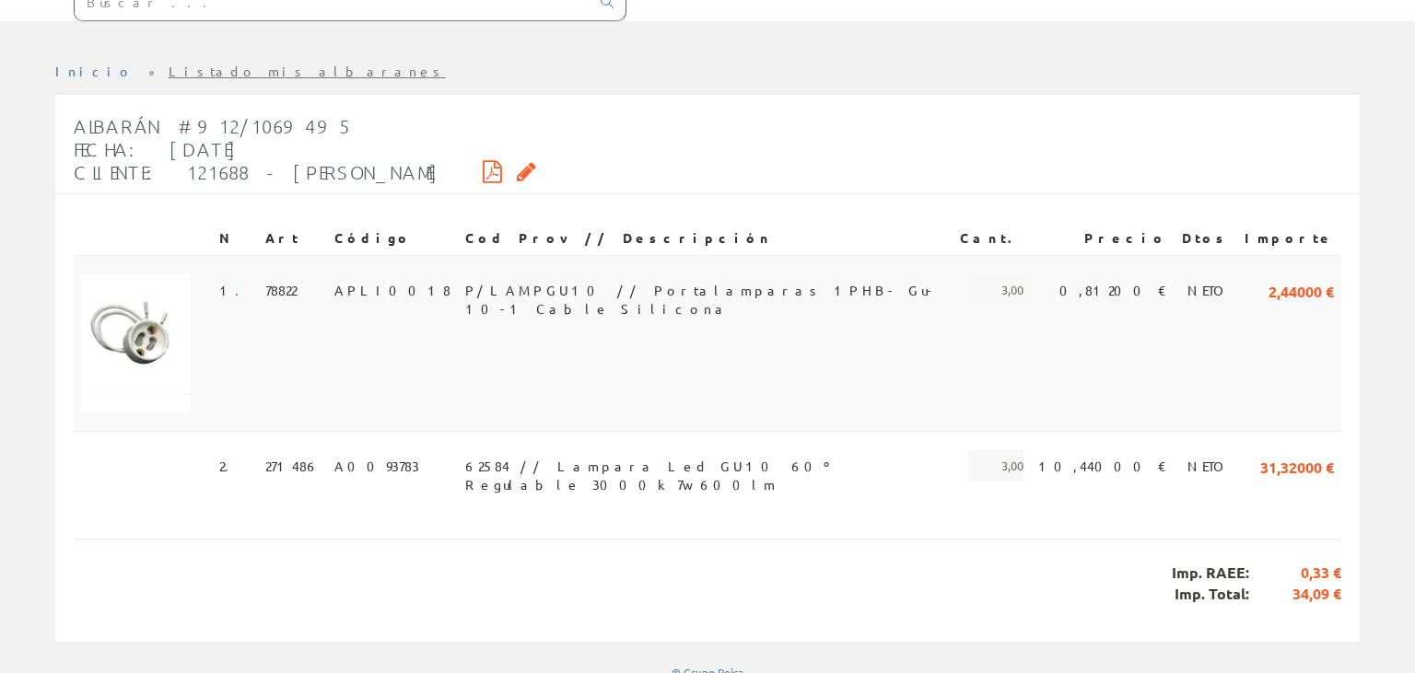
scroll to position [208, 0]
click at [931, 322] on td "P/LAMPGU10 // Portalamparas 1PHB- Gu-10-1 Cable Silicona" at bounding box center [705, 341] width 495 height 176
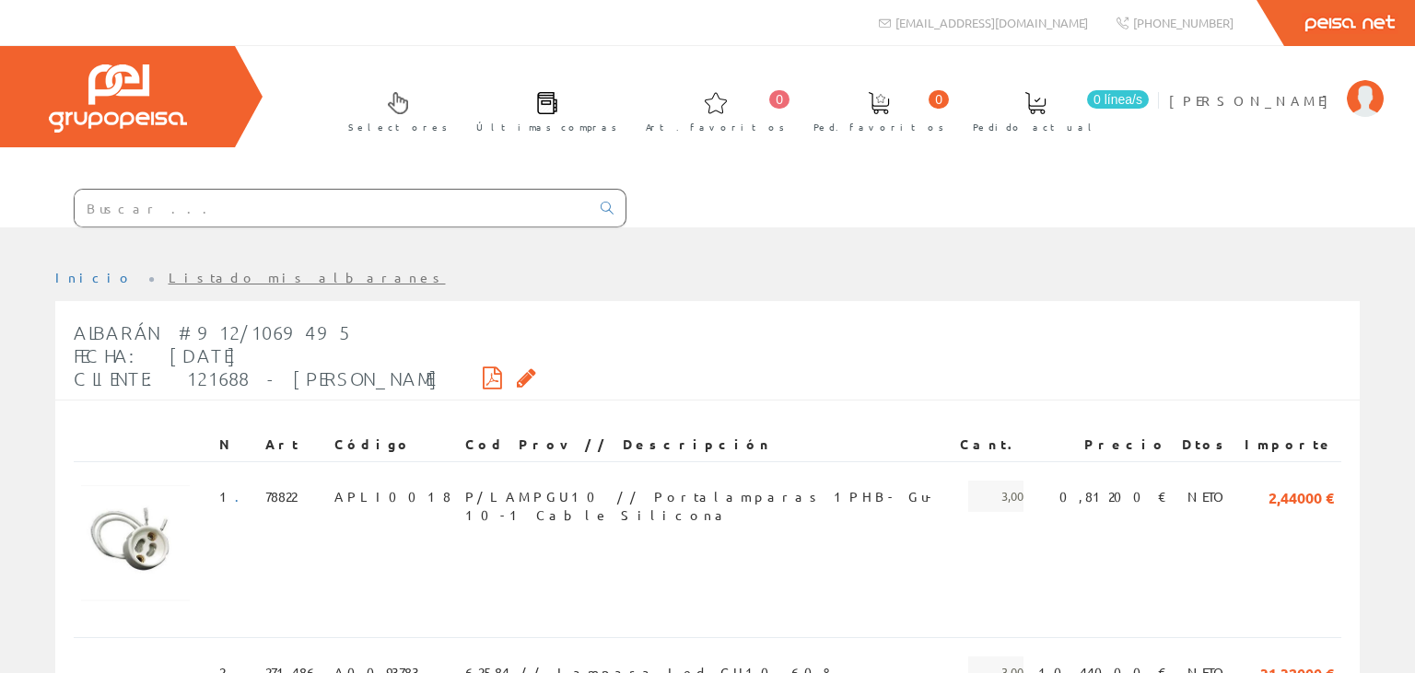
scroll to position [208, 0]
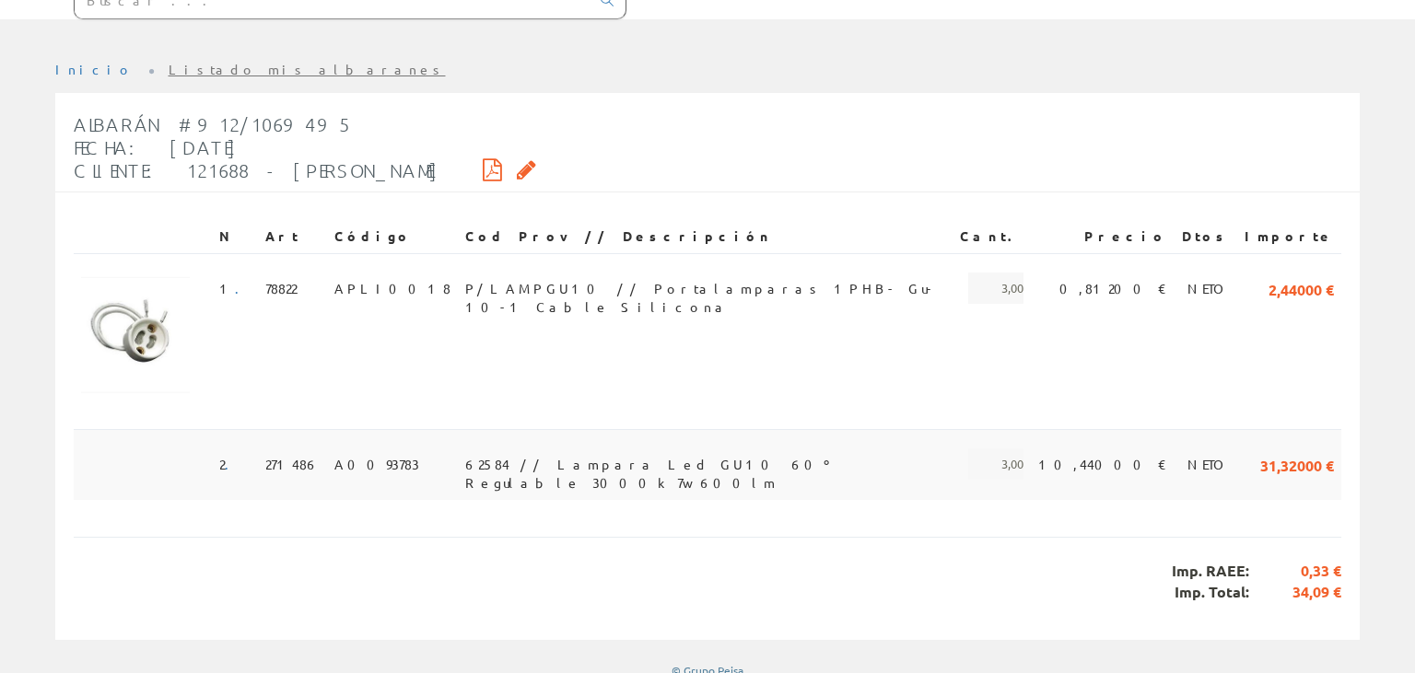
click at [545, 454] on span "62584 // Lampara Led GU10 60º Regulable 3000k 7w 600lm" at bounding box center [705, 464] width 480 height 31
click at [647, 470] on span "62584 // Lampara Led GU10 60º Regulable 3000k 7w 600lm" at bounding box center [705, 464] width 480 height 31
click at [650, 470] on span "62584 // Lampara Led GU10 60º Regulable 3000k 7w 600lm" at bounding box center [705, 464] width 480 height 31
click at [507, 460] on span "62584 // Lampara Led GU10 60º Regulable 3000k 7w 600lm" at bounding box center [705, 464] width 480 height 31
drag, startPoint x: 496, startPoint y: 455, endPoint x: 643, endPoint y: 466, distance: 146.9
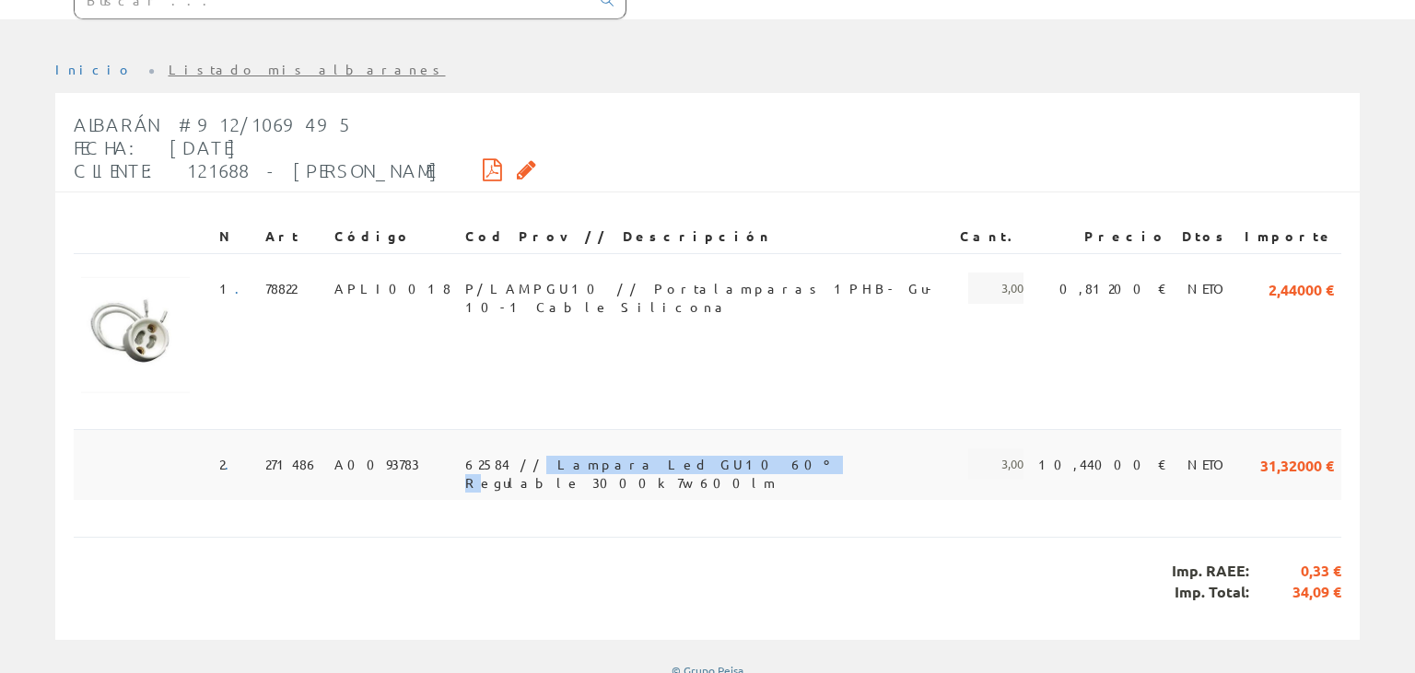
click at [643, 466] on span "62584 // Lampara Led GU10 60º Regulable 3000k 7w 600lm" at bounding box center [705, 464] width 480 height 31
click at [696, 451] on span "62584 // Lampara Led GU10 60º Regulable 3000k 7w 600lm" at bounding box center [705, 464] width 480 height 31
click at [648, 460] on span "62584 // Lampara Led GU10 60º Regulable 3000k 7w 600lm" at bounding box center [705, 464] width 480 height 31
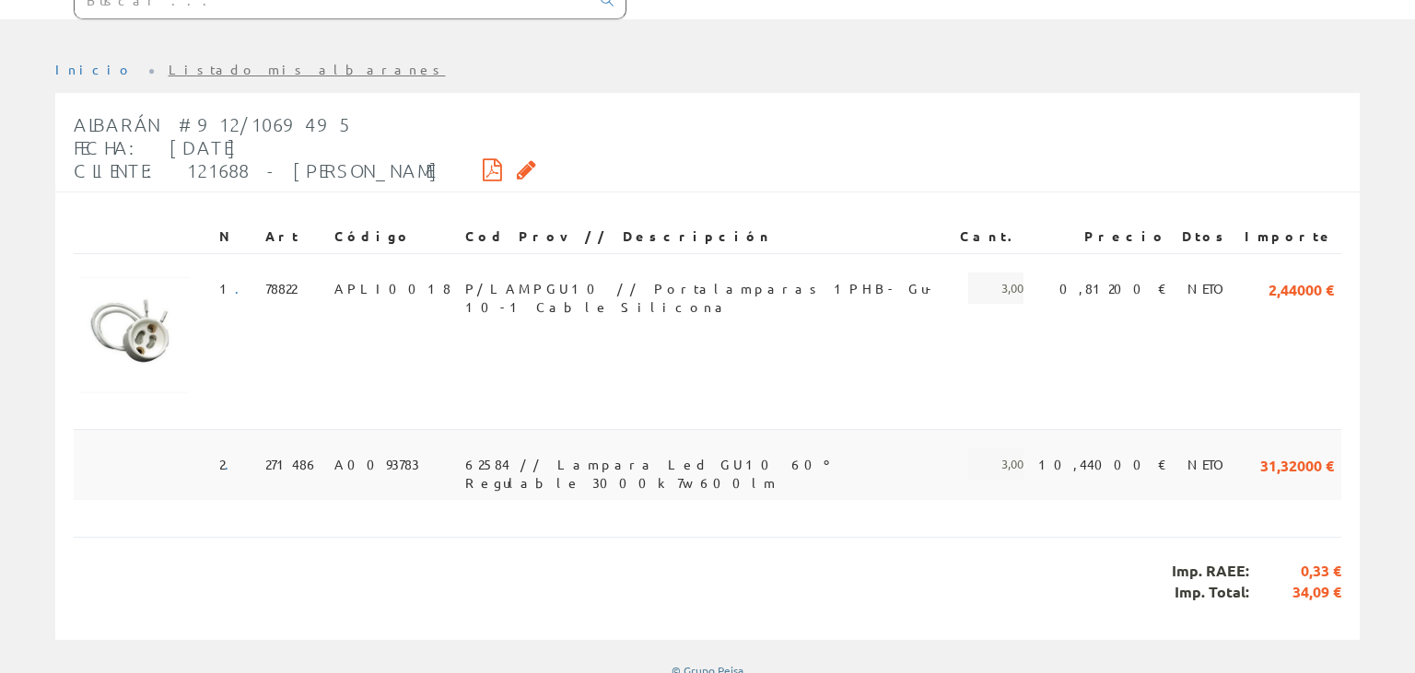
click at [588, 459] on span "62584 // Lampara Led GU10 60º Regulable 3000k 7w 600lm" at bounding box center [705, 464] width 480 height 31
click at [575, 459] on span "62584 // Lampara Led GU10 60º Regulable 3000k 7w 600lm" at bounding box center [705, 464] width 480 height 31
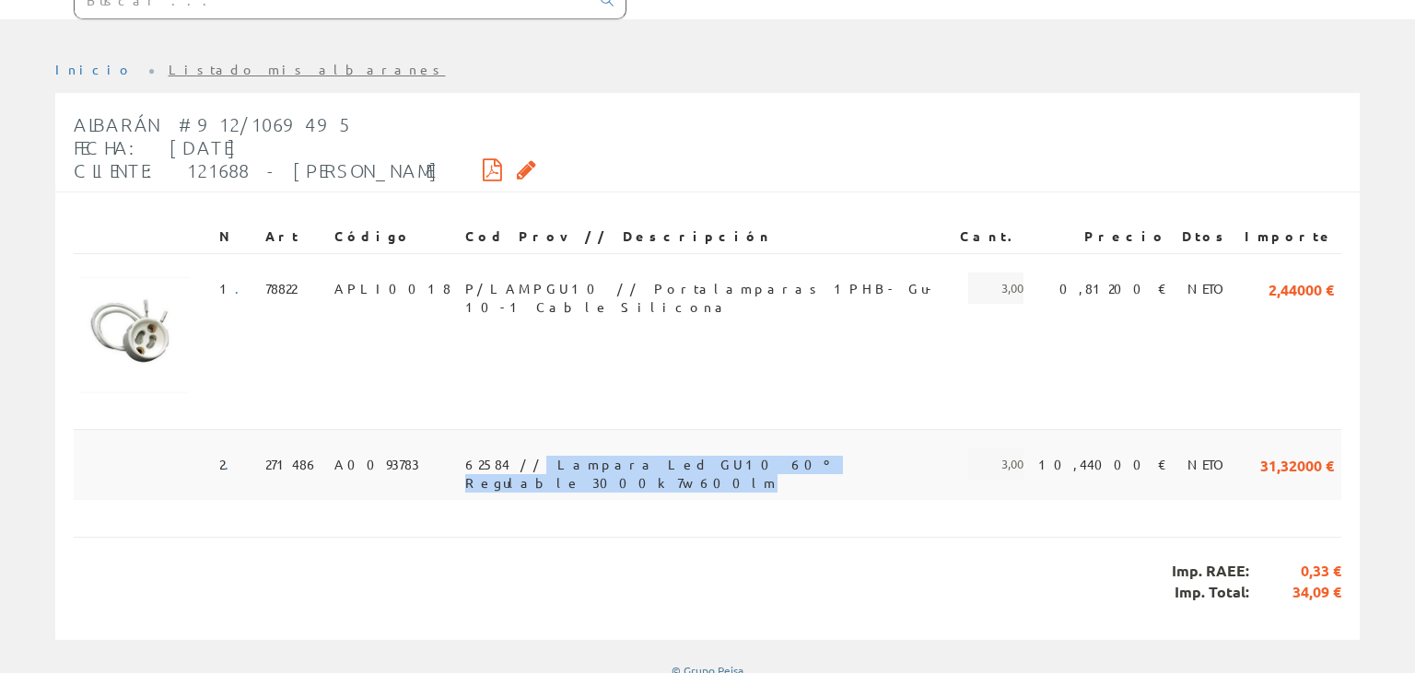
drag, startPoint x: 497, startPoint y: 459, endPoint x: 841, endPoint y: 465, distance: 343.6
click at [841, 465] on td "62584 // Lampara Led GU10 60º Regulable 3000k 7w 600lm" at bounding box center [705, 464] width 495 height 70
copy span "Lampara Led GU10 60º Regulable 3000k 7w 600lm"
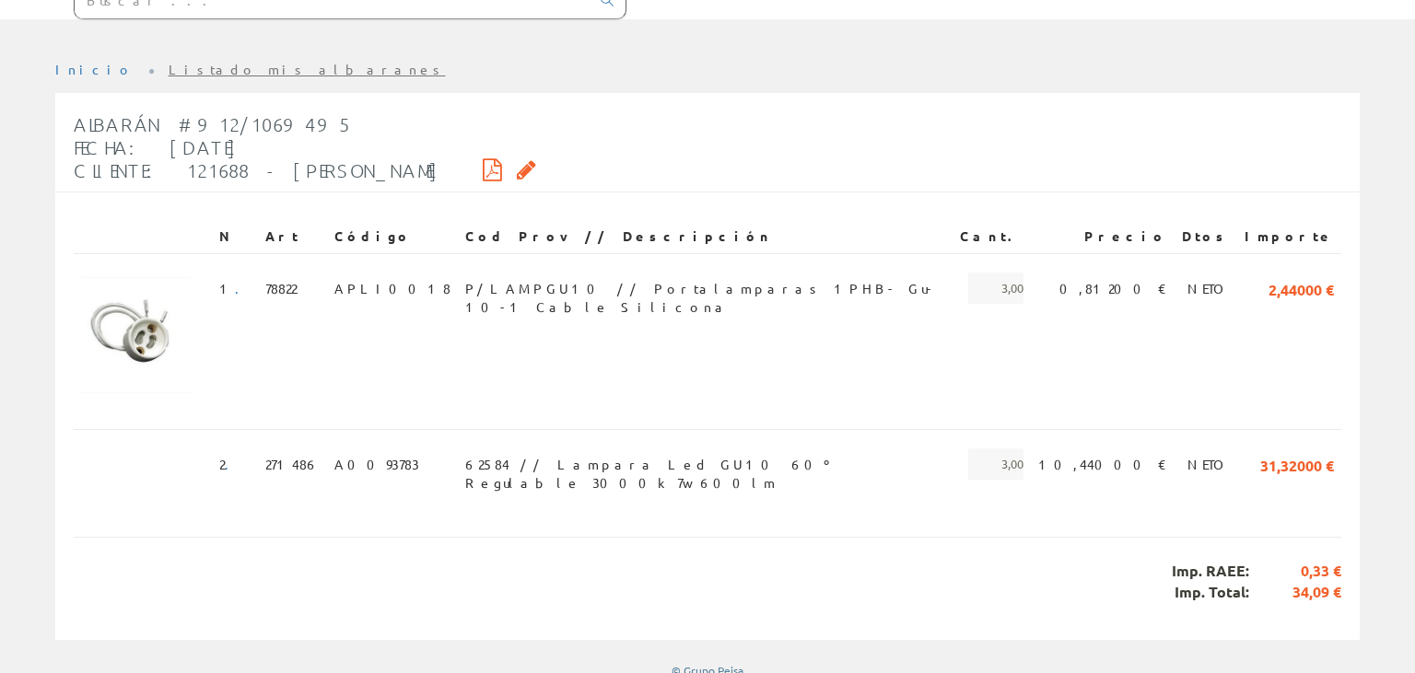
click at [815, 537] on div "Imp. RAEE: 0,33 € Imp. Total: 34,09 €" at bounding box center [707, 581] width 1267 height 89
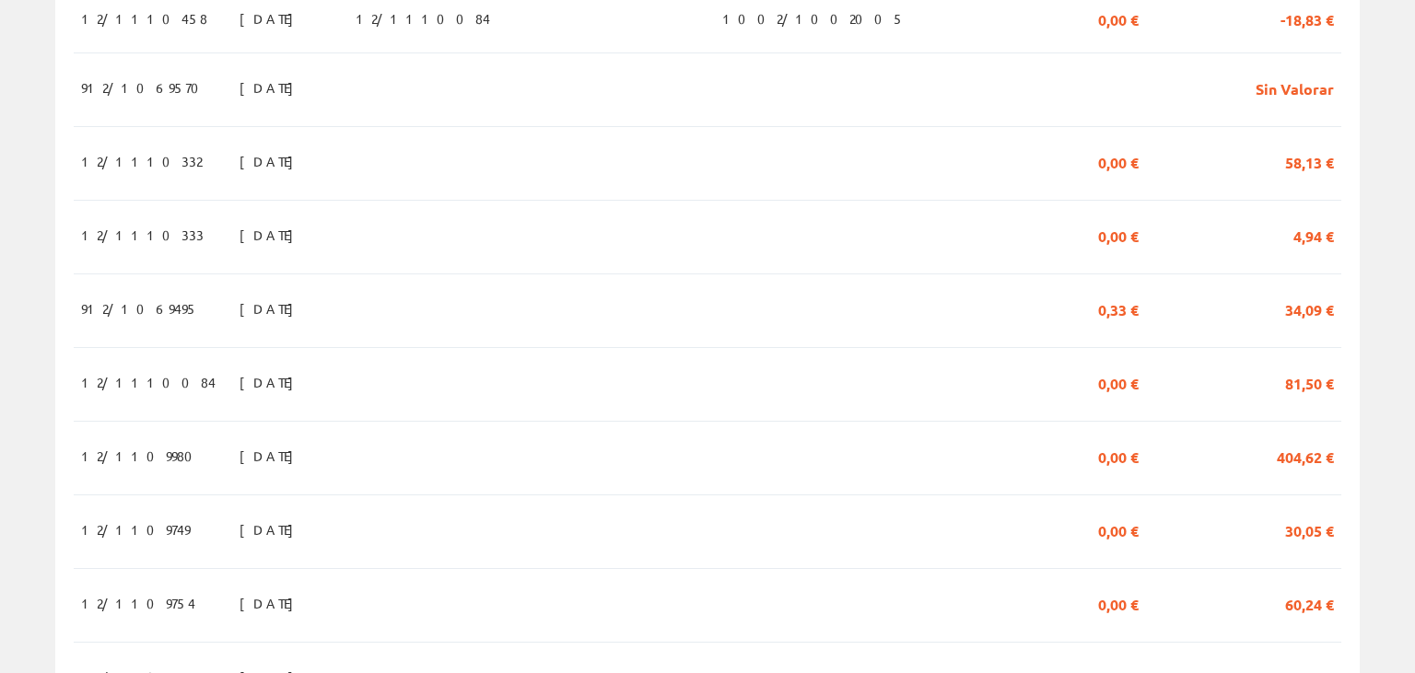
scroll to position [486, 0]
click at [715, 359] on td at bounding box center [531, 383] width 367 height 74
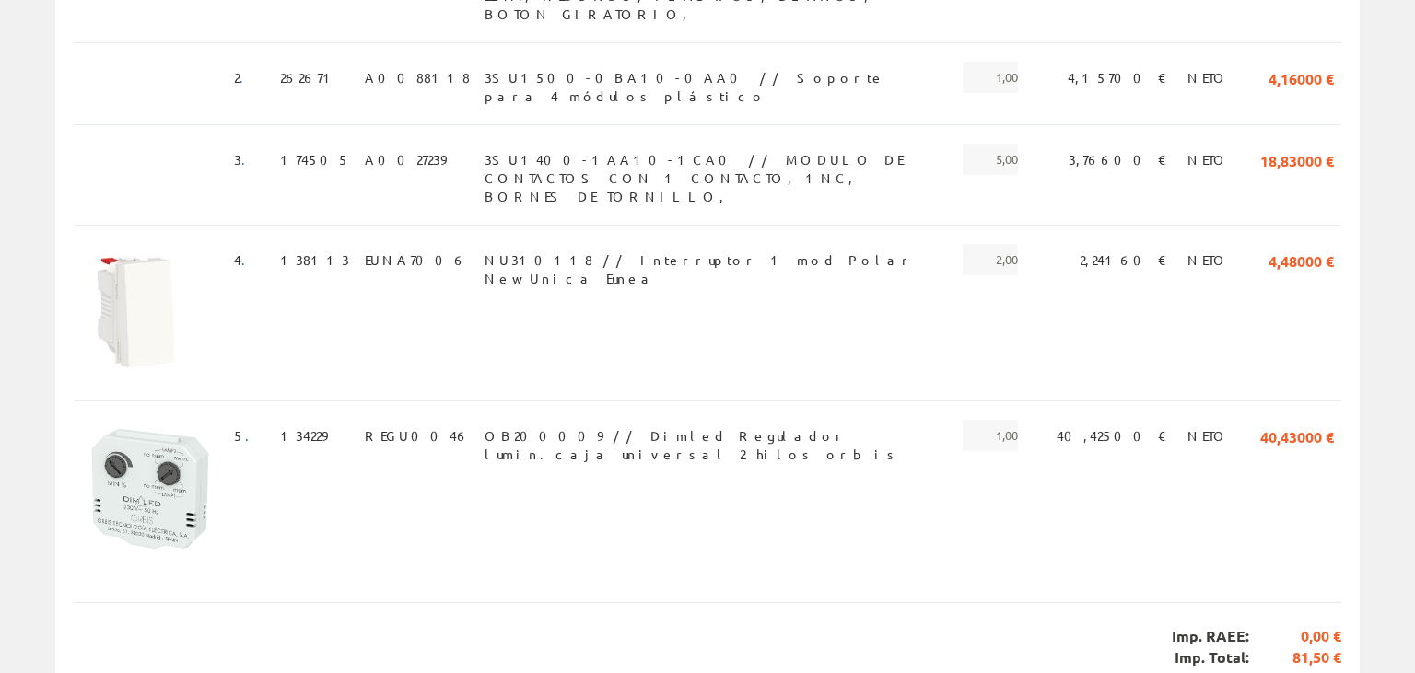
scroll to position [521, 0]
